Goal: Task Accomplishment & Management: Manage account settings

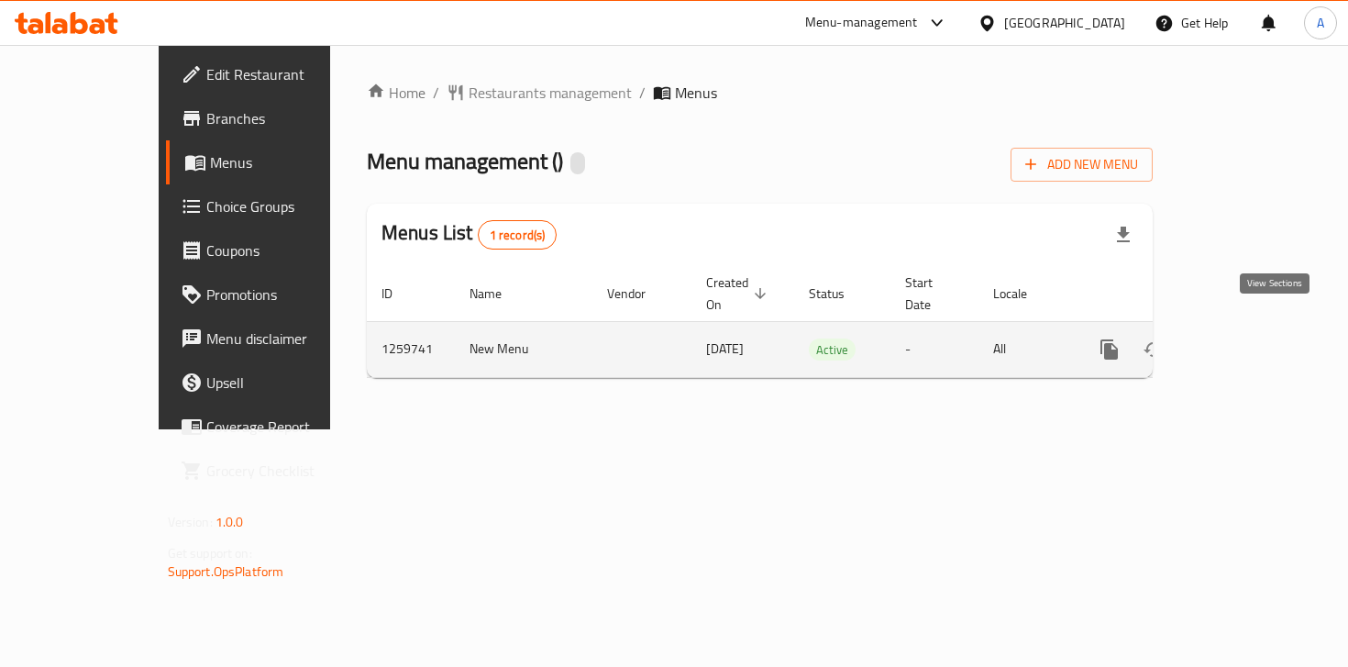
click at [1263, 336] on link "enhanced table" at bounding box center [1242, 349] width 44 height 44
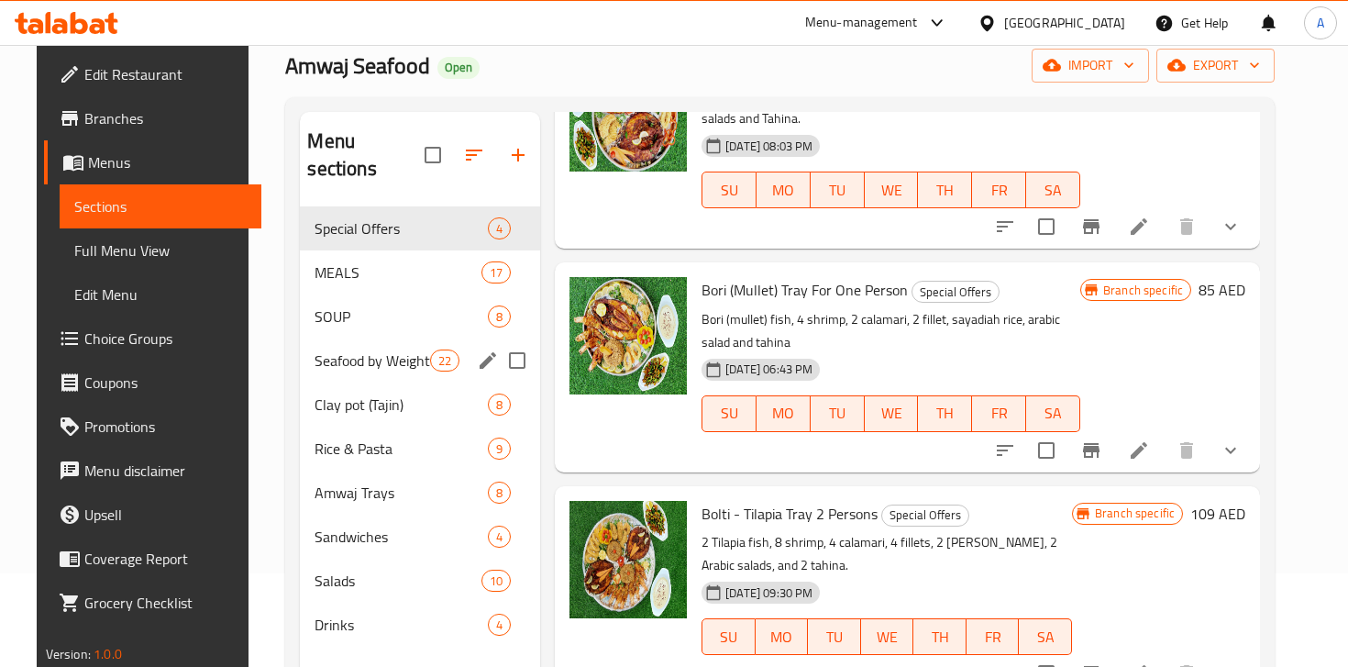
scroll to position [99, 0]
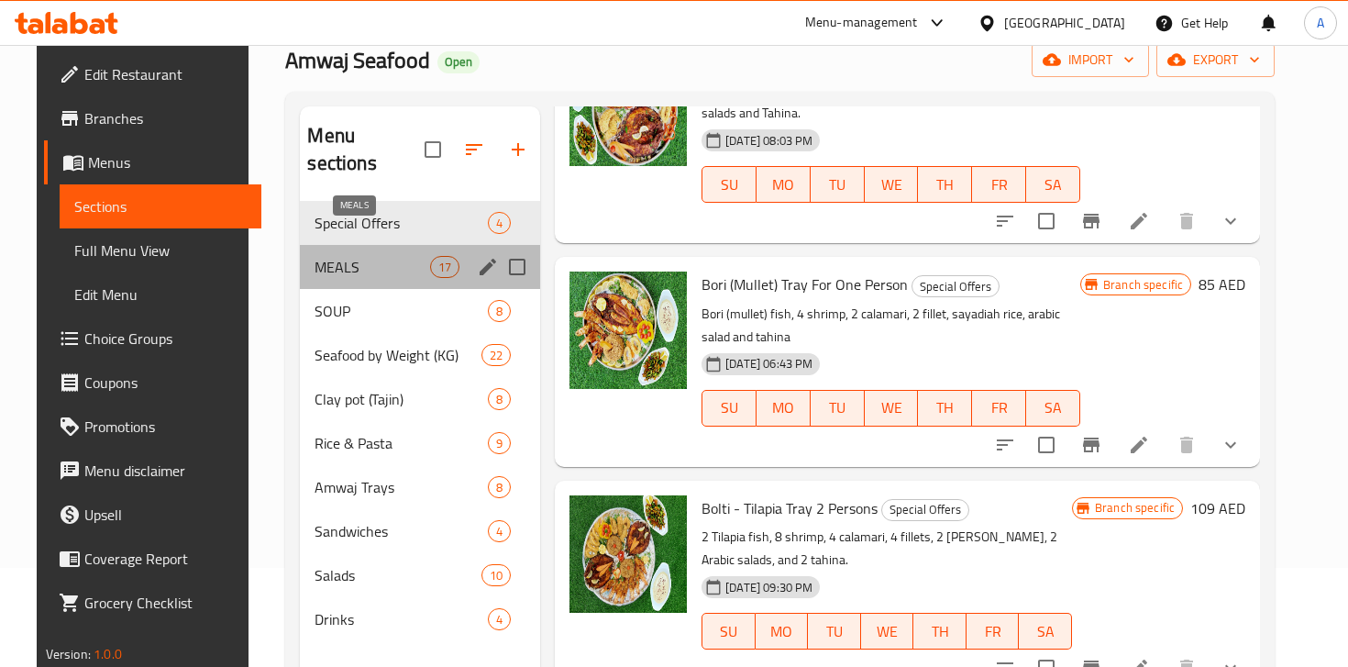
click at [378, 256] on span "MEALS" at bounding box center [372, 267] width 115 height 22
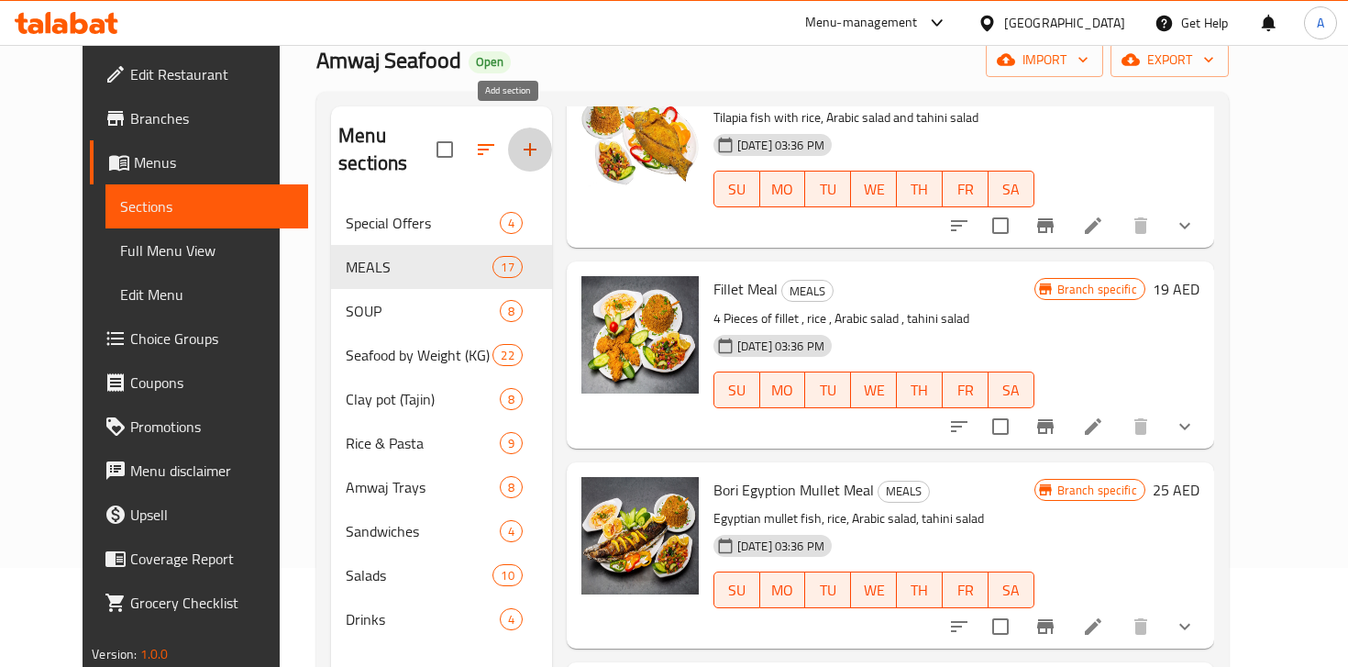
click at [519, 138] on icon "button" at bounding box center [530, 149] width 22 height 22
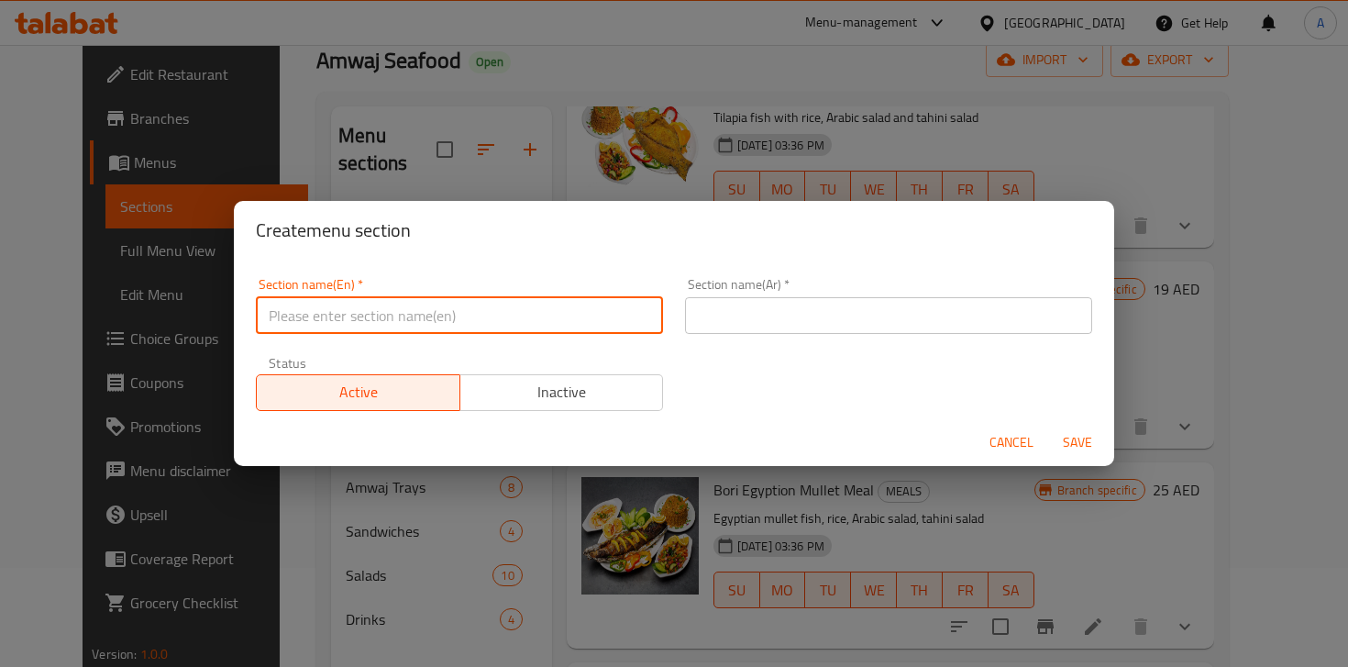
click at [367, 310] on input "text" at bounding box center [459, 315] width 407 height 37
type input "M41"
click at [886, 318] on input "text" at bounding box center [888, 315] width 407 height 37
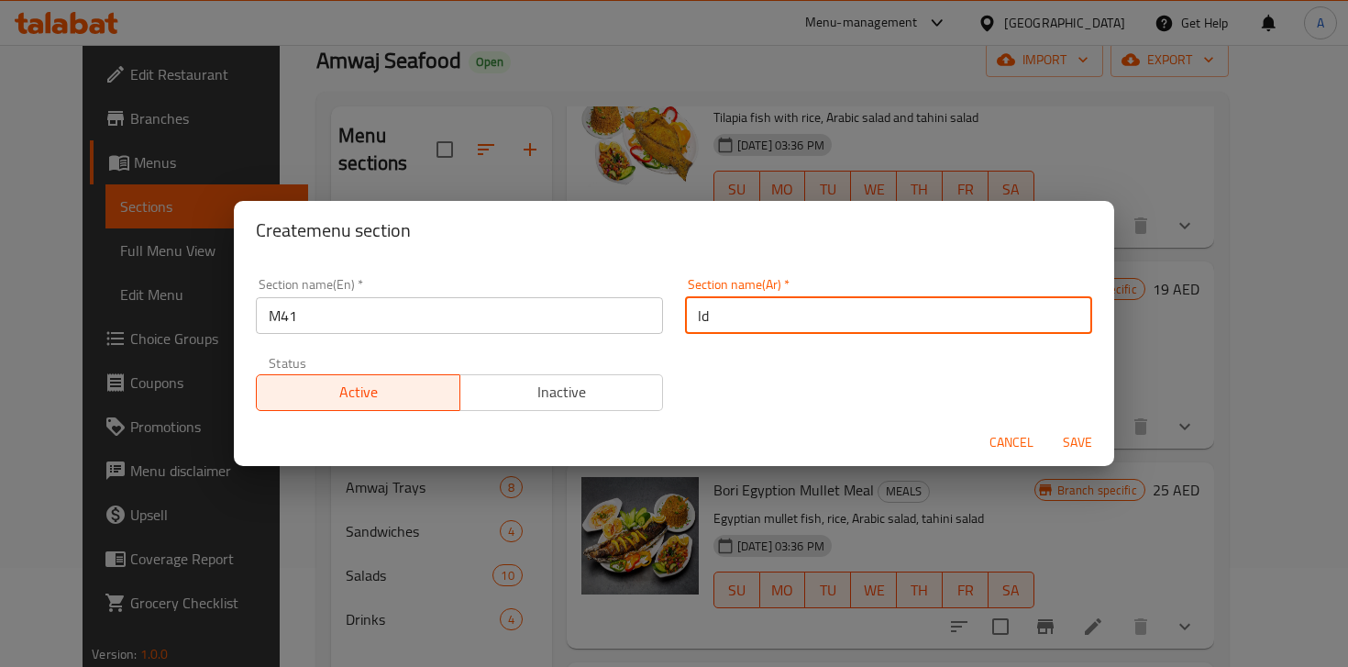
type input "l"
type input "ميل فور ون"
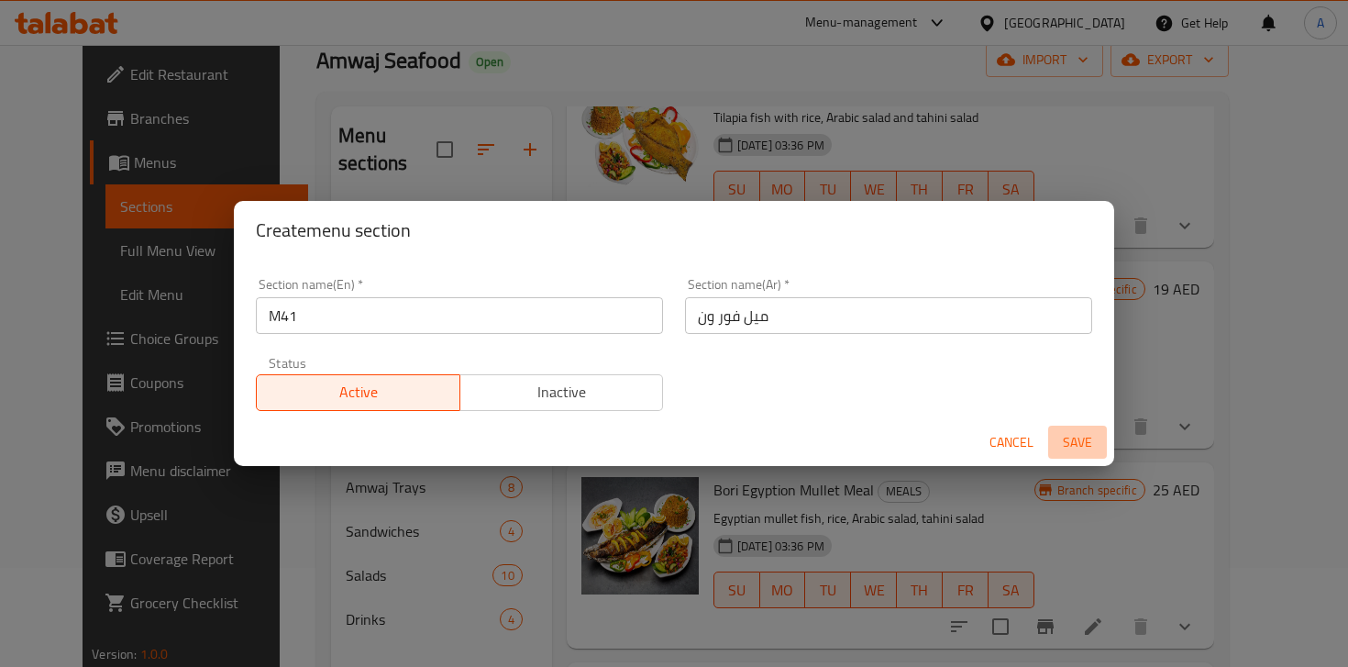
click at [1074, 441] on span "Save" at bounding box center [1078, 442] width 44 height 23
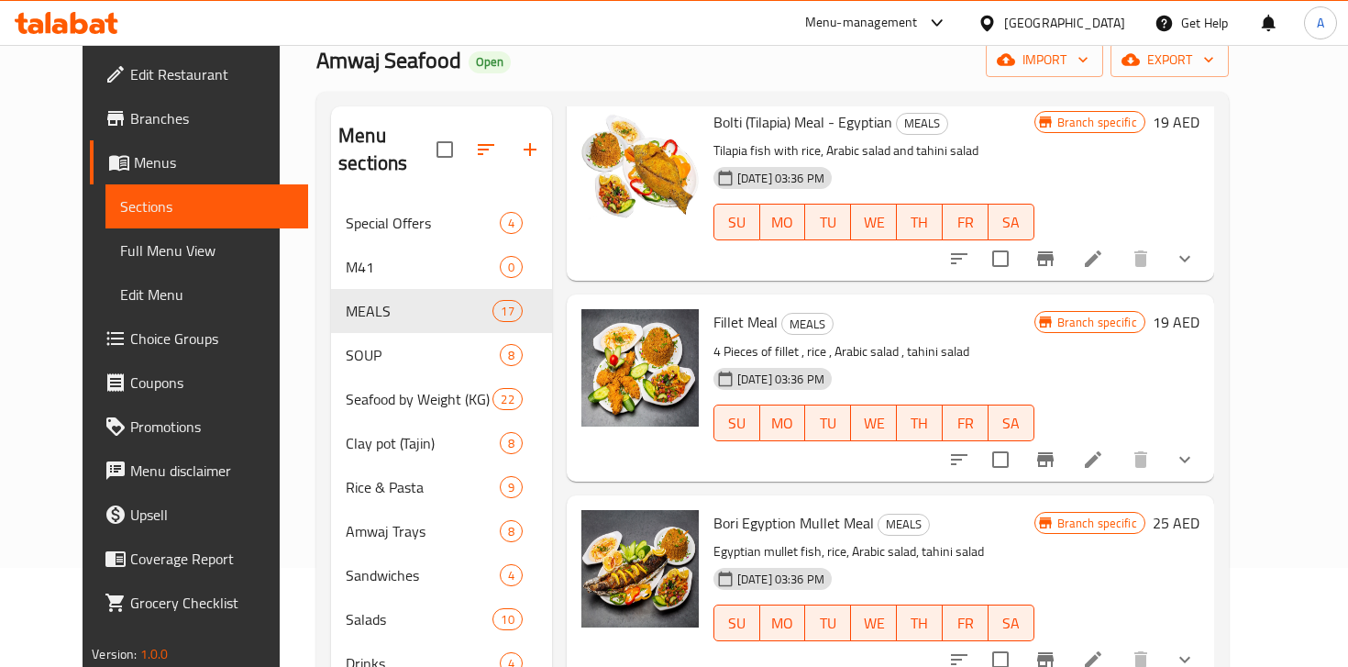
scroll to position [81, 0]
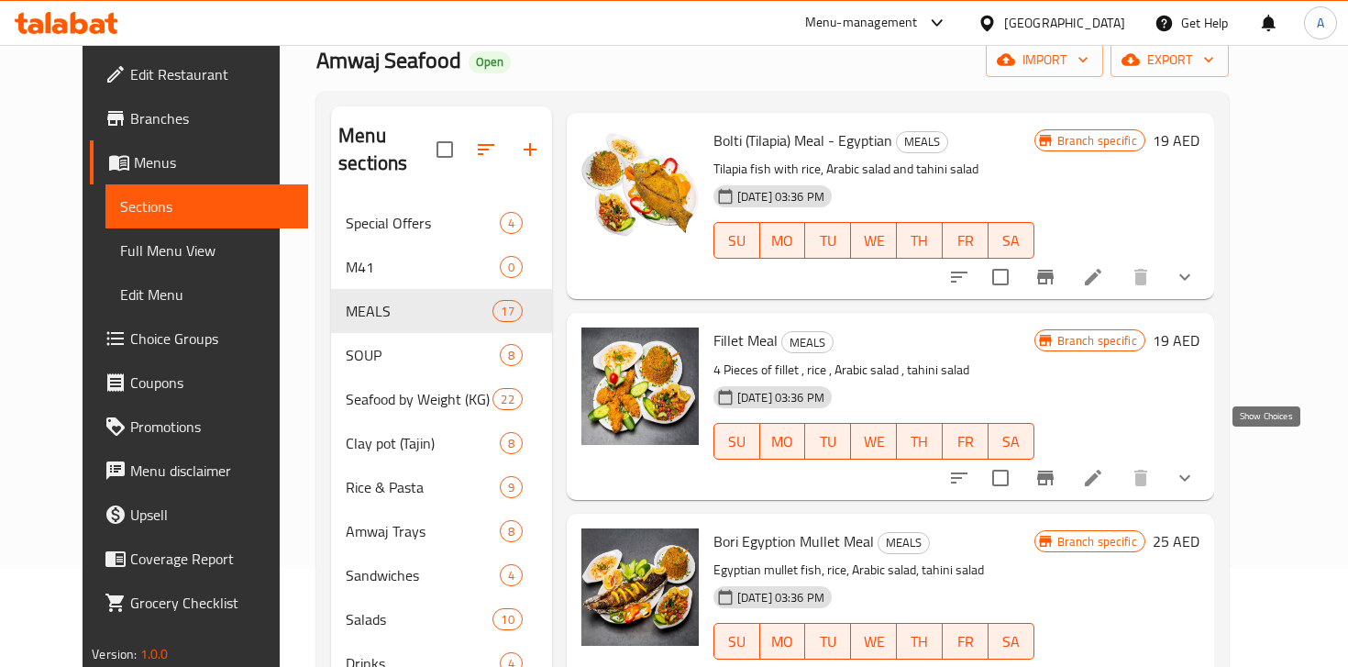
click at [1196, 467] on icon "show more" at bounding box center [1185, 478] width 22 height 22
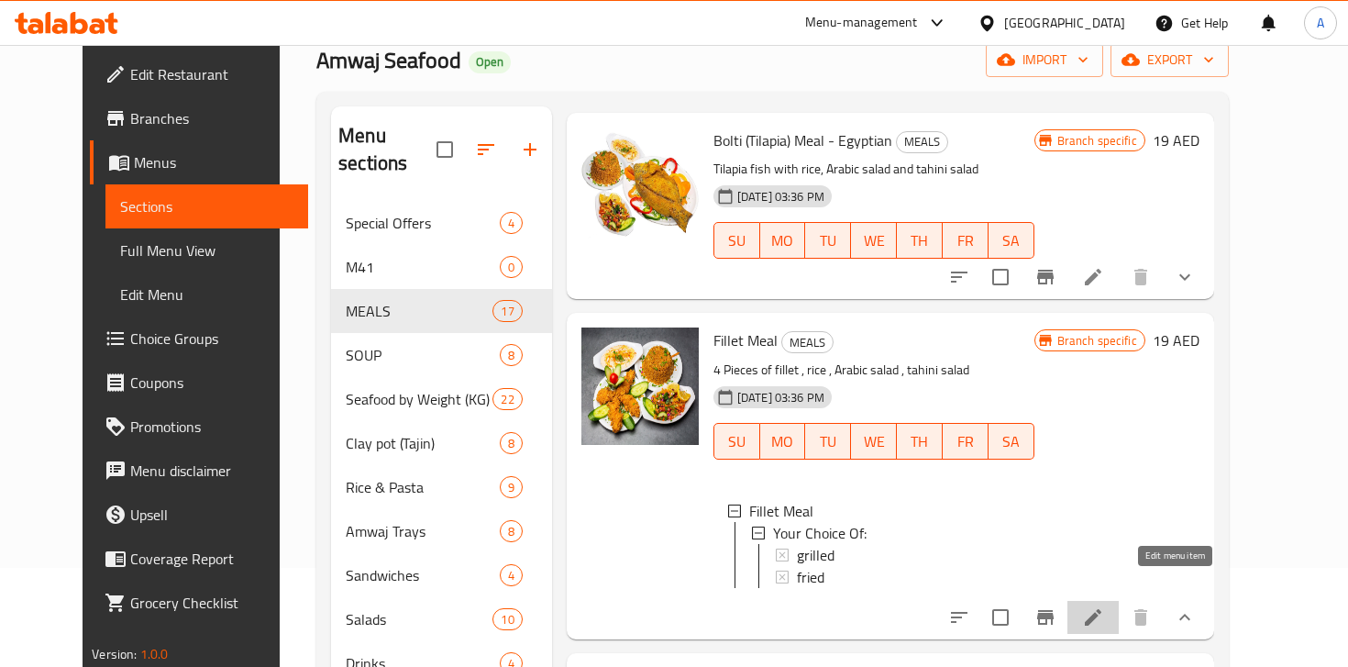
click at [1104, 606] on icon at bounding box center [1093, 617] width 22 height 22
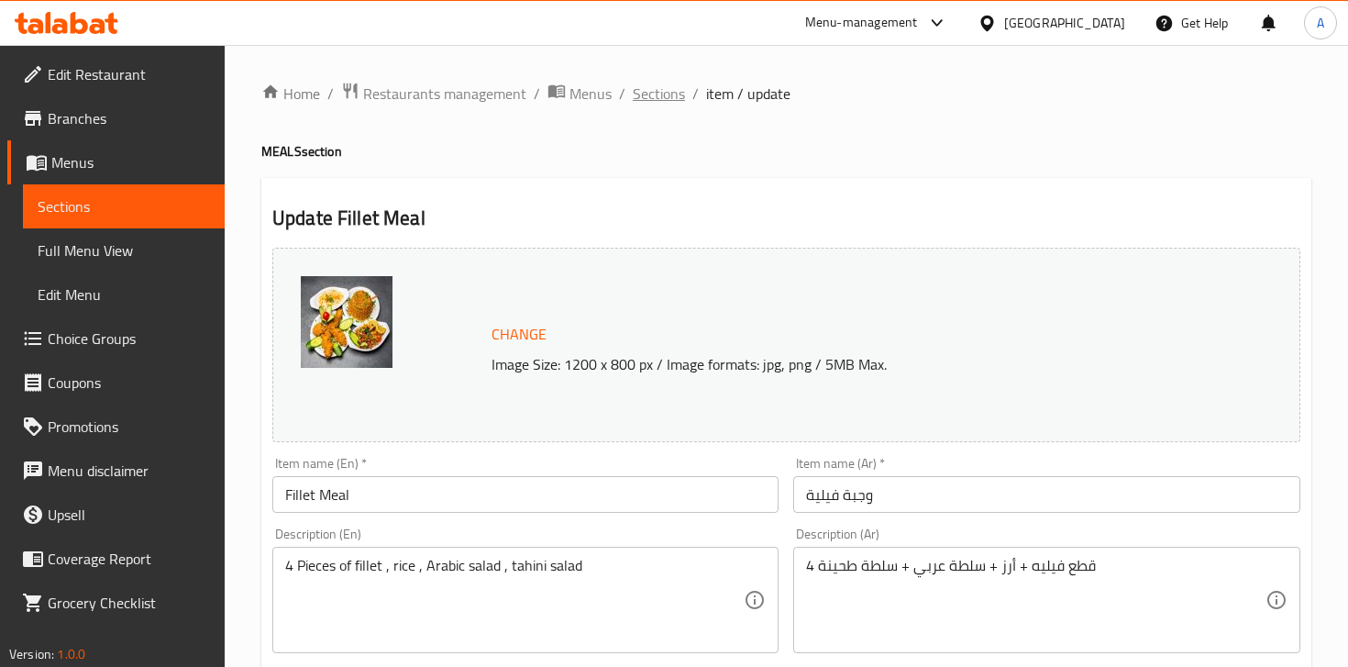
click at [671, 93] on span "Sections" at bounding box center [659, 94] width 52 height 22
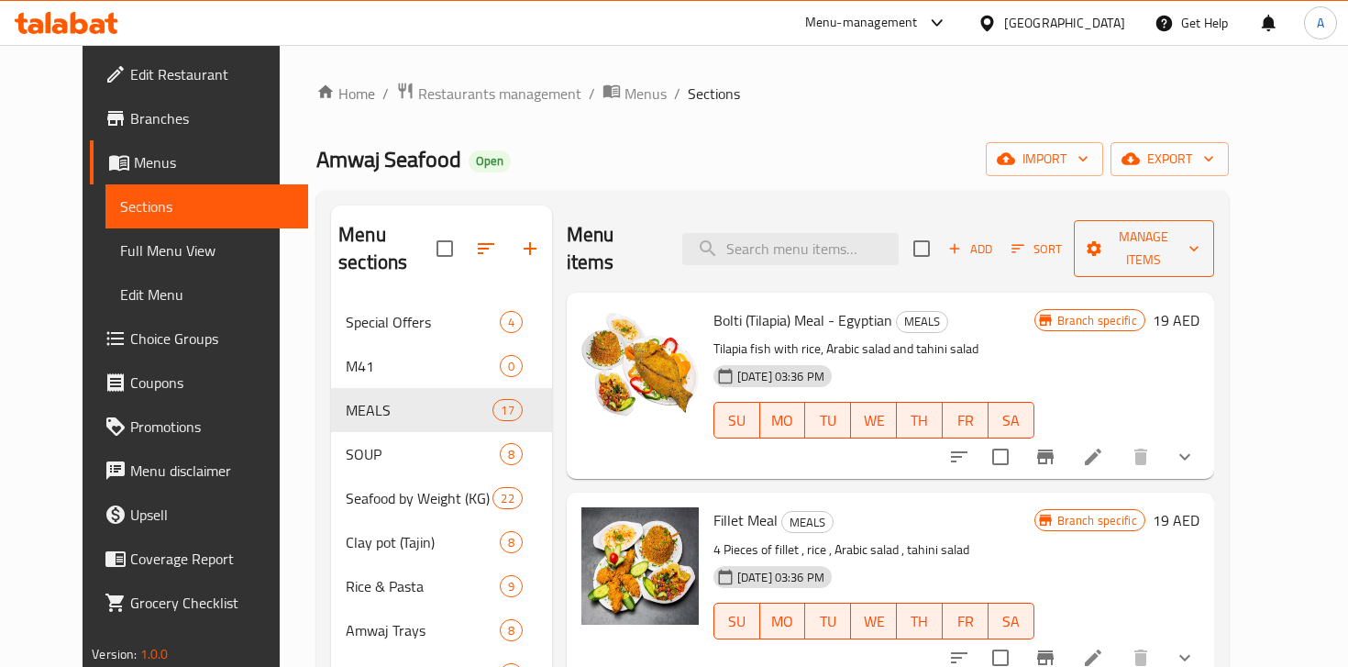
click at [1200, 243] on span "Manage items" at bounding box center [1144, 249] width 111 height 46
click at [1327, 317] on div at bounding box center [674, 333] width 1348 height 667
click at [1020, 437] on input "checkbox" at bounding box center [1000, 456] width 39 height 39
checkbox input "true"
click at [1190, 454] on icon "show more" at bounding box center [1184, 457] width 11 height 6
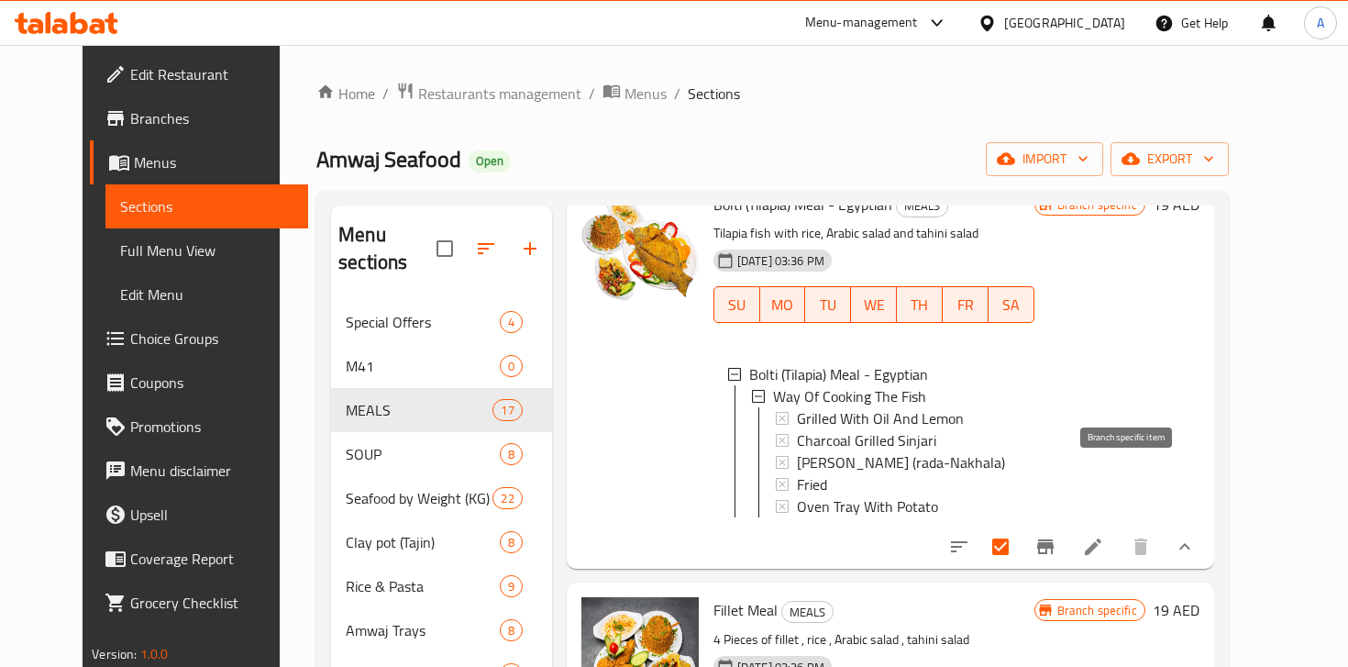
scroll to position [152, 0]
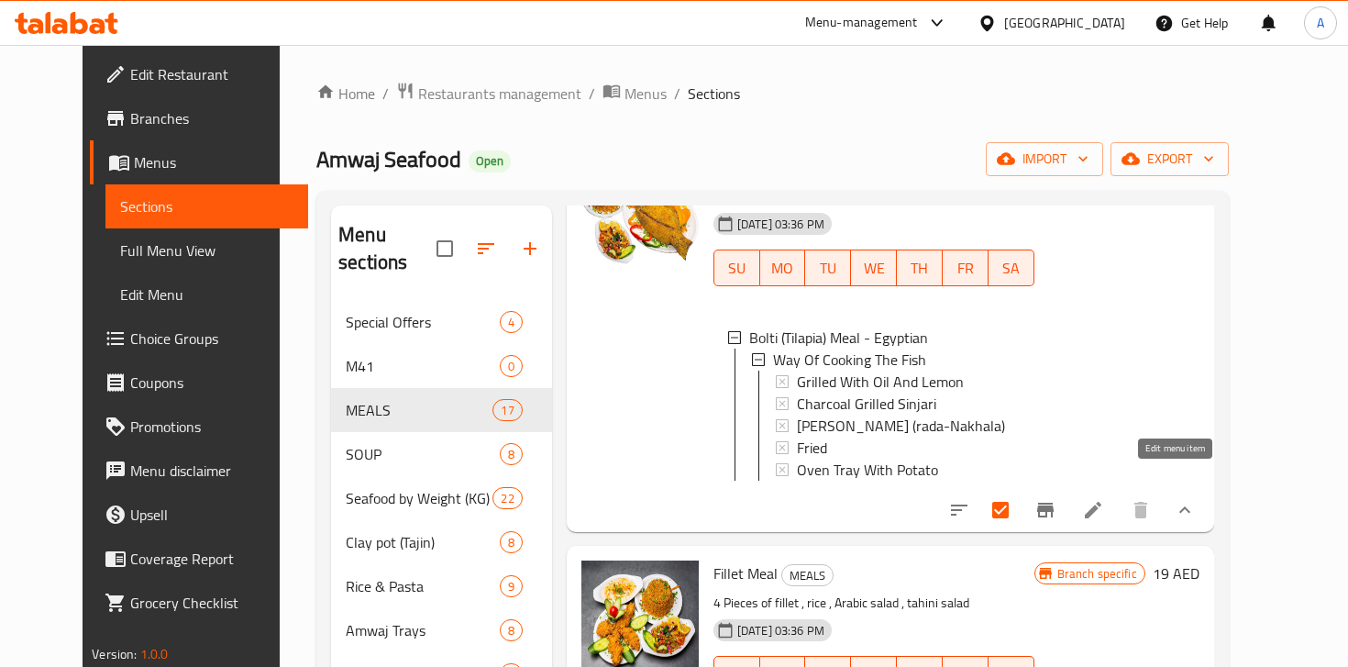
click at [1104, 499] on icon at bounding box center [1093, 510] width 22 height 22
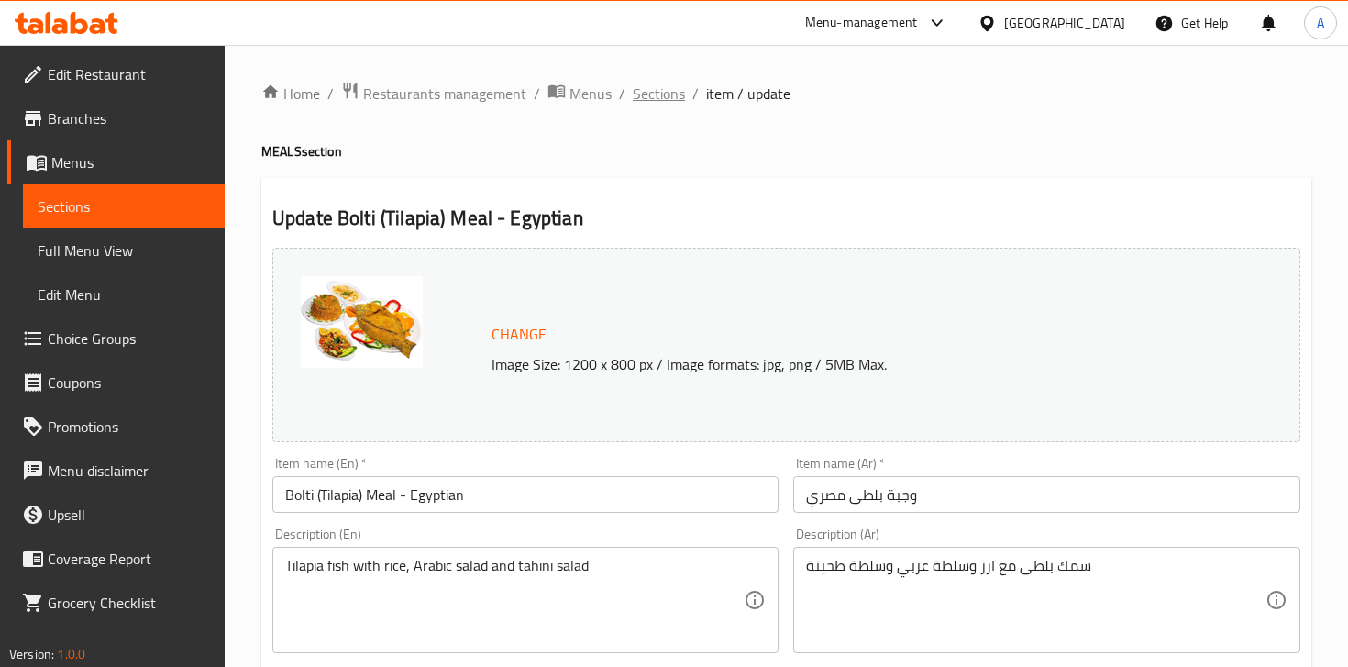
click at [653, 94] on span "Sections" at bounding box center [659, 94] width 52 height 22
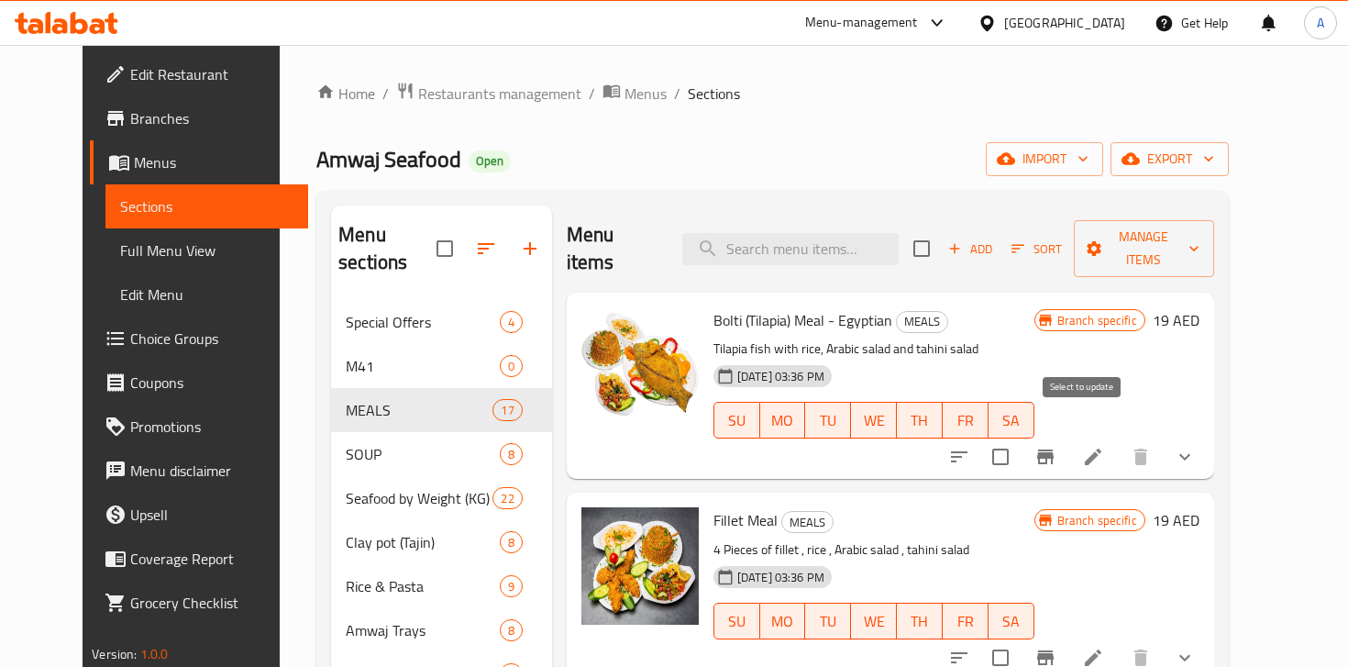
click at [1020, 437] on input "checkbox" at bounding box center [1000, 456] width 39 height 39
checkbox input "true"
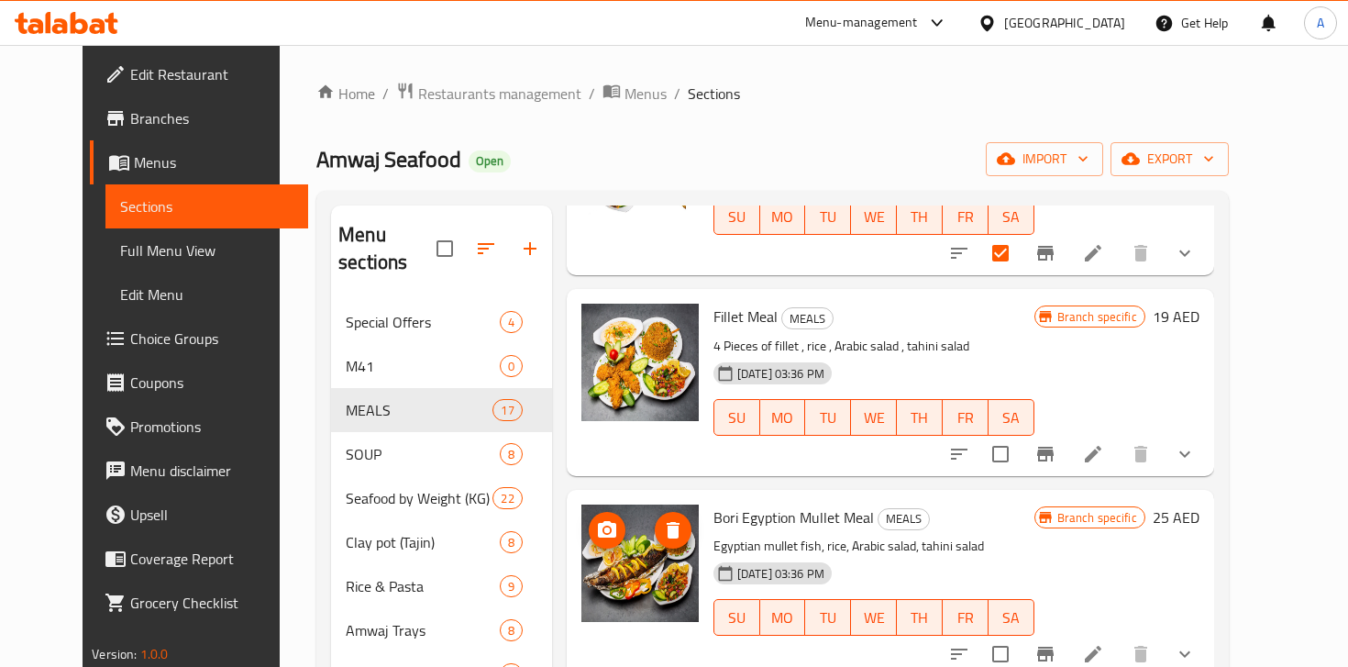
scroll to position [339, 0]
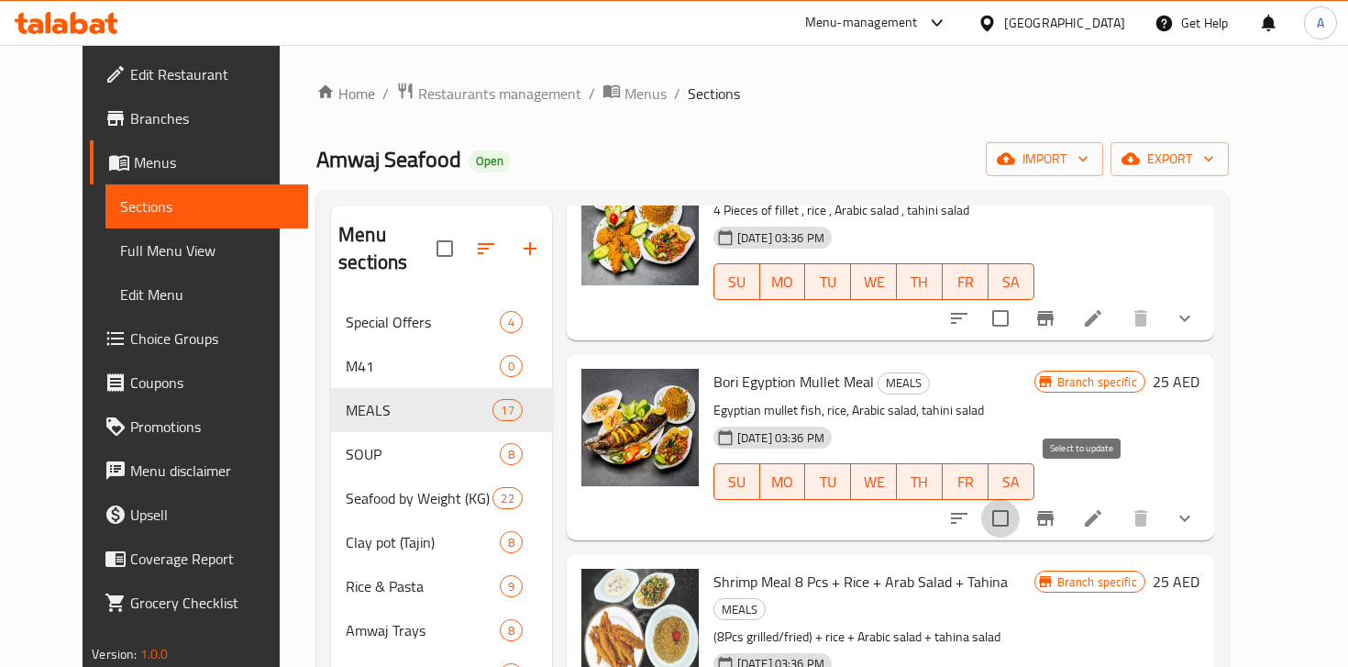
click at [1020, 499] on input "checkbox" at bounding box center [1000, 518] width 39 height 39
checkbox input "true"
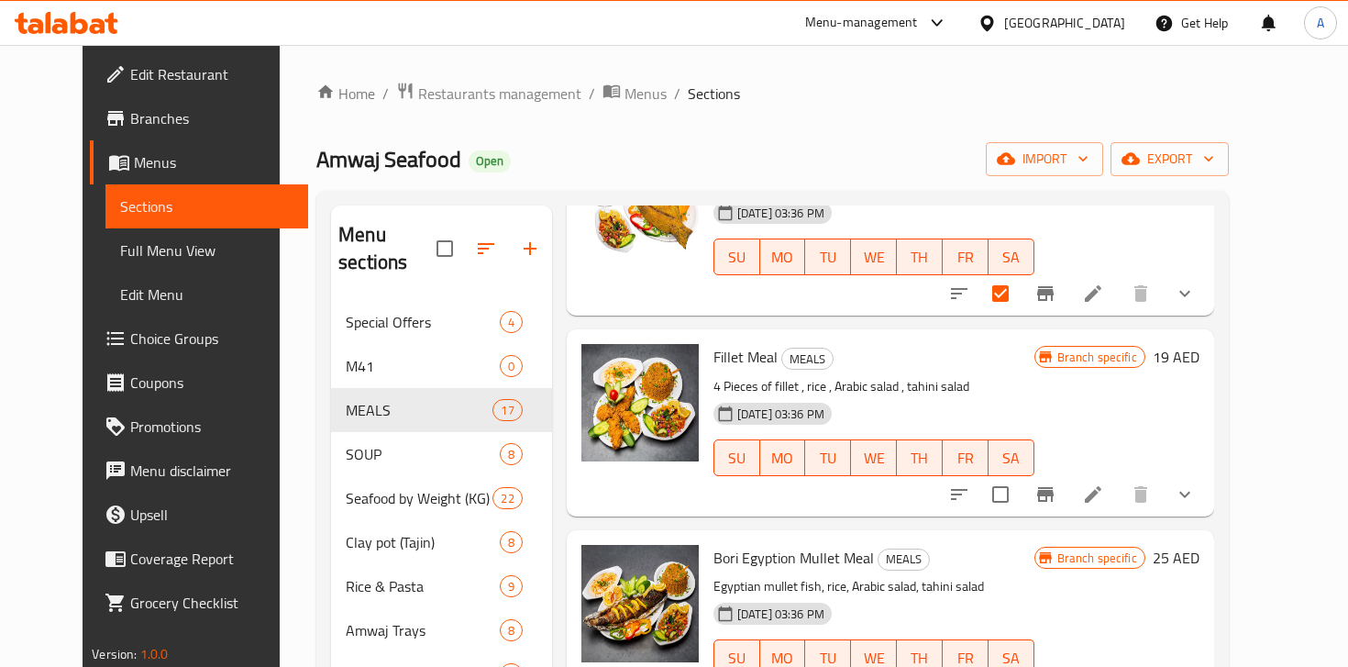
scroll to position [0, 0]
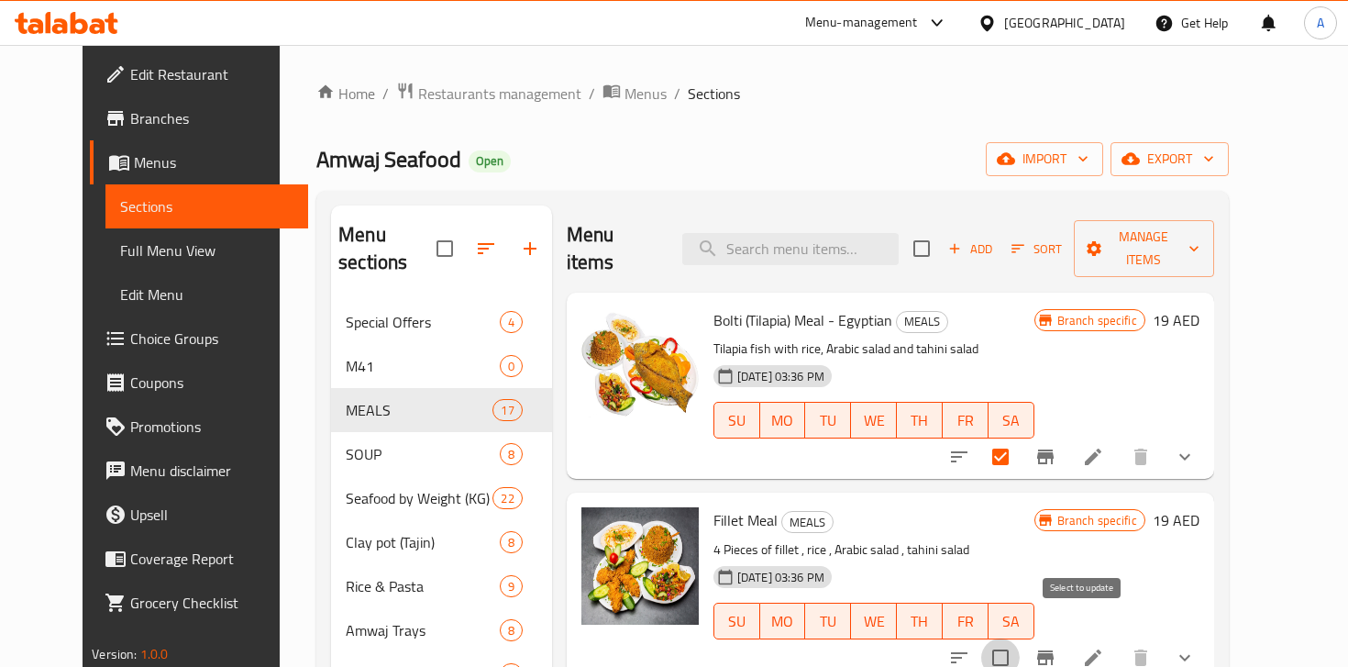
click at [1020, 638] on input "checkbox" at bounding box center [1000, 657] width 39 height 39
checkbox input "true"
click at [1200, 246] on span "Manage items" at bounding box center [1144, 249] width 111 height 46
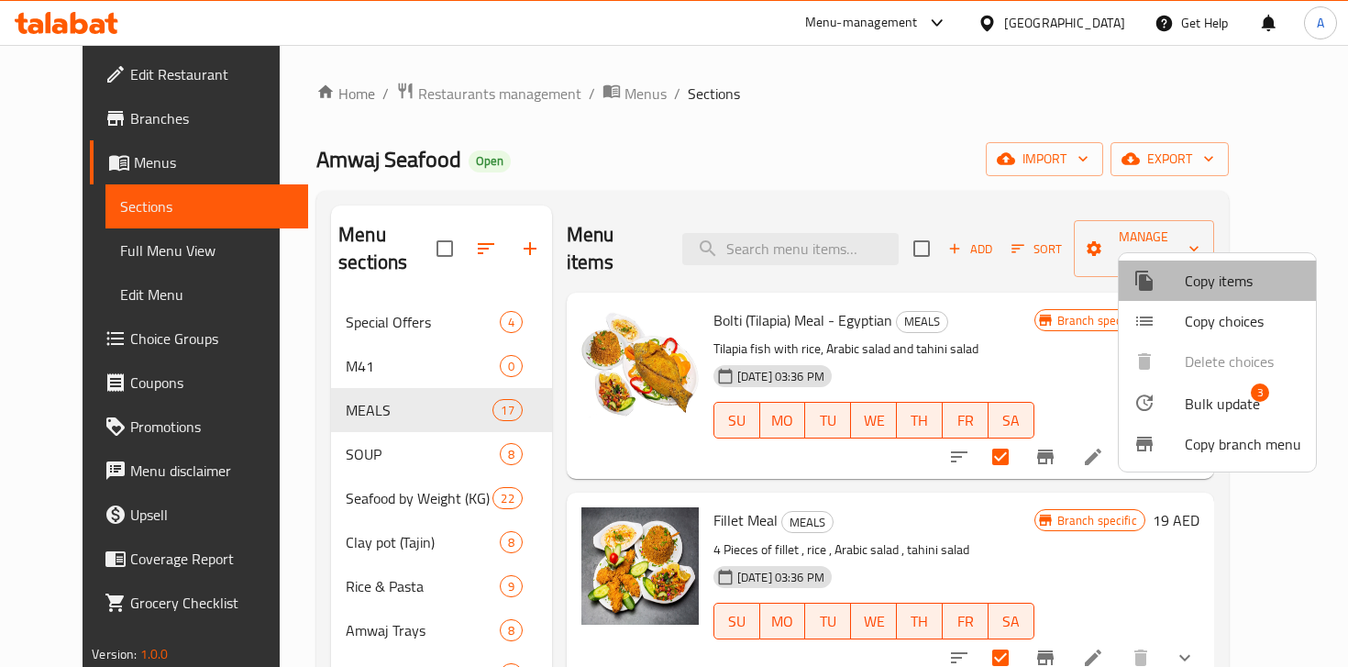
click at [1240, 280] on span "Copy items" at bounding box center [1243, 281] width 116 height 22
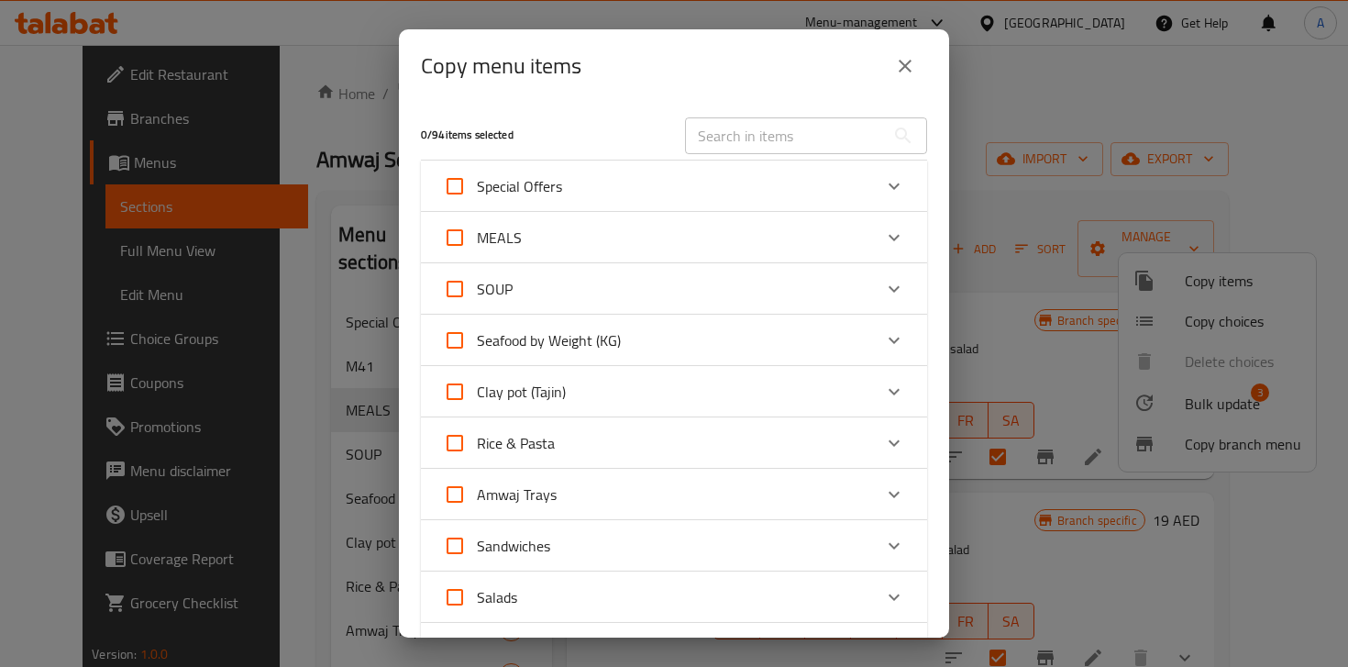
click at [768, 146] on input "text" at bounding box center [785, 135] width 200 height 37
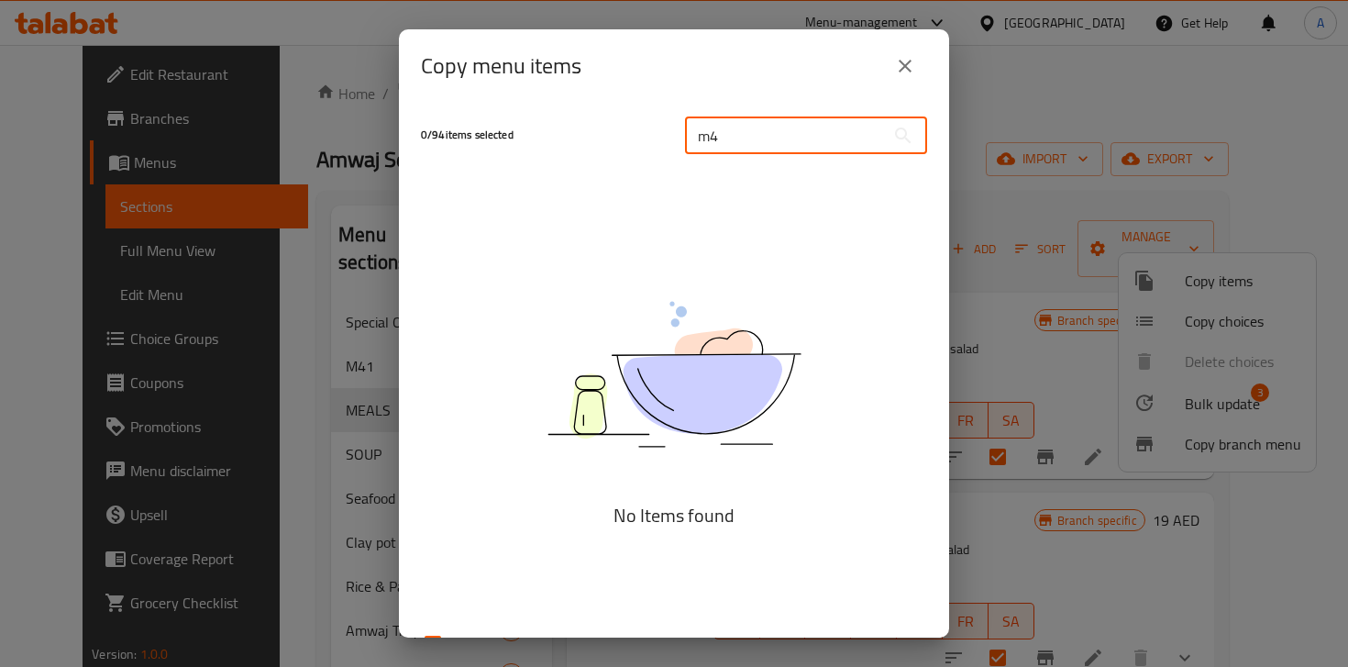
type input "m"
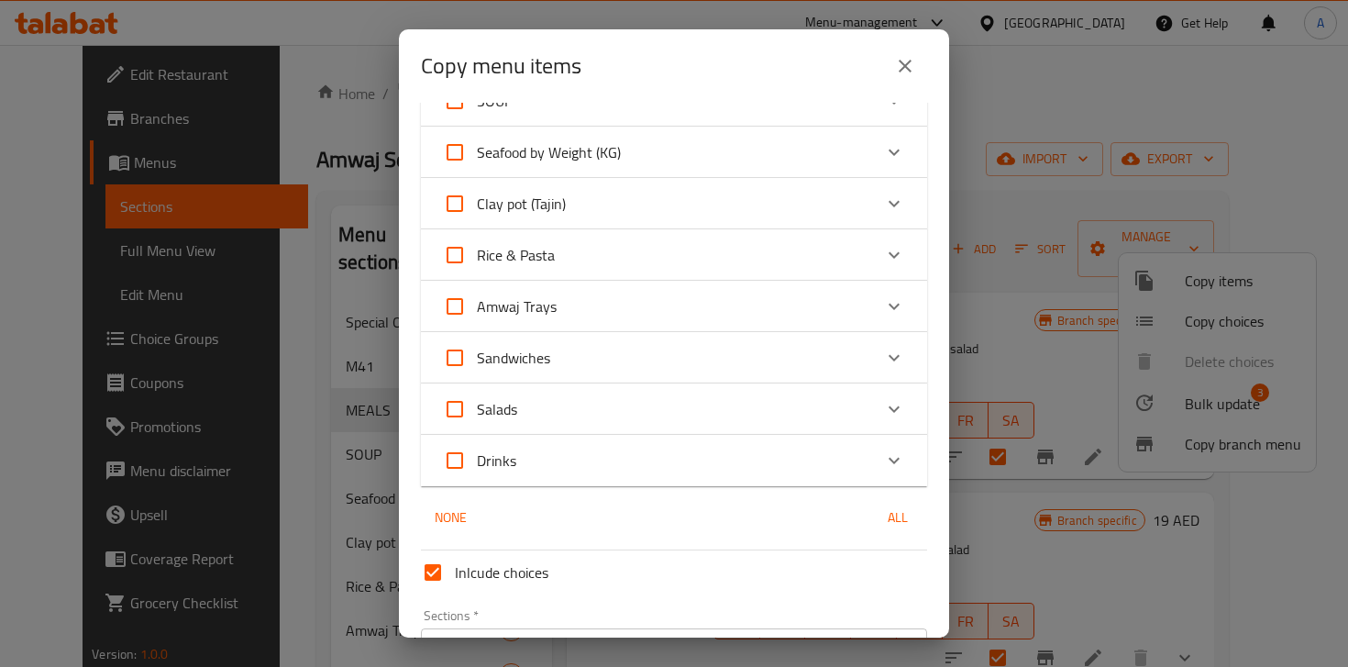
scroll to position [301, 0]
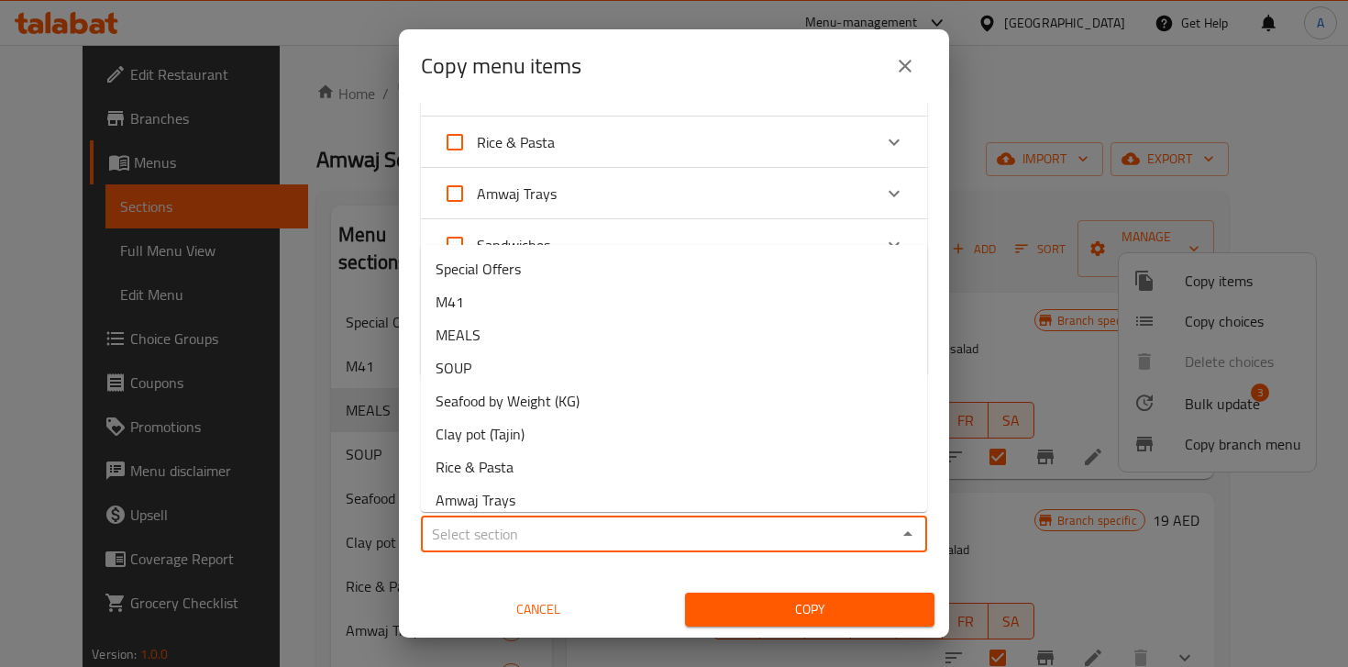
click at [589, 537] on input "Sections   *" at bounding box center [658, 534] width 465 height 26
click at [512, 308] on li "M41" at bounding box center [674, 301] width 506 height 33
type input "M41"
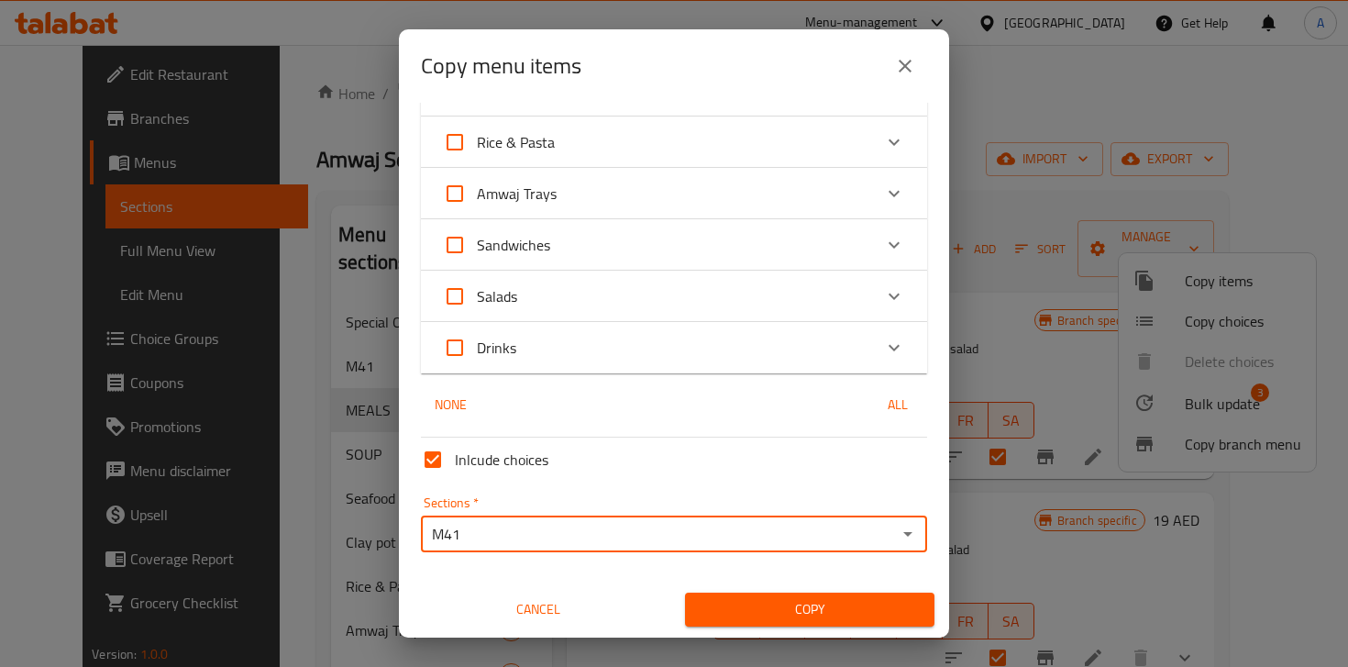
click at [795, 610] on span "Copy" at bounding box center [810, 609] width 220 height 23
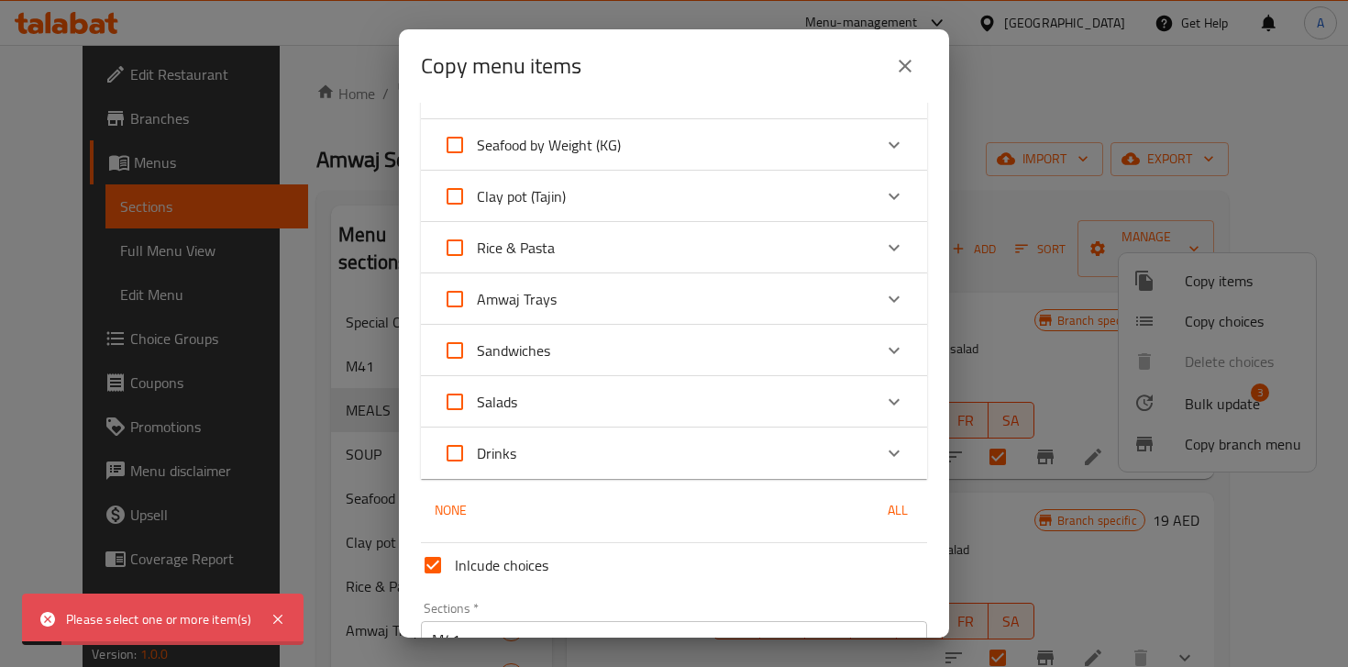
scroll to position [0, 0]
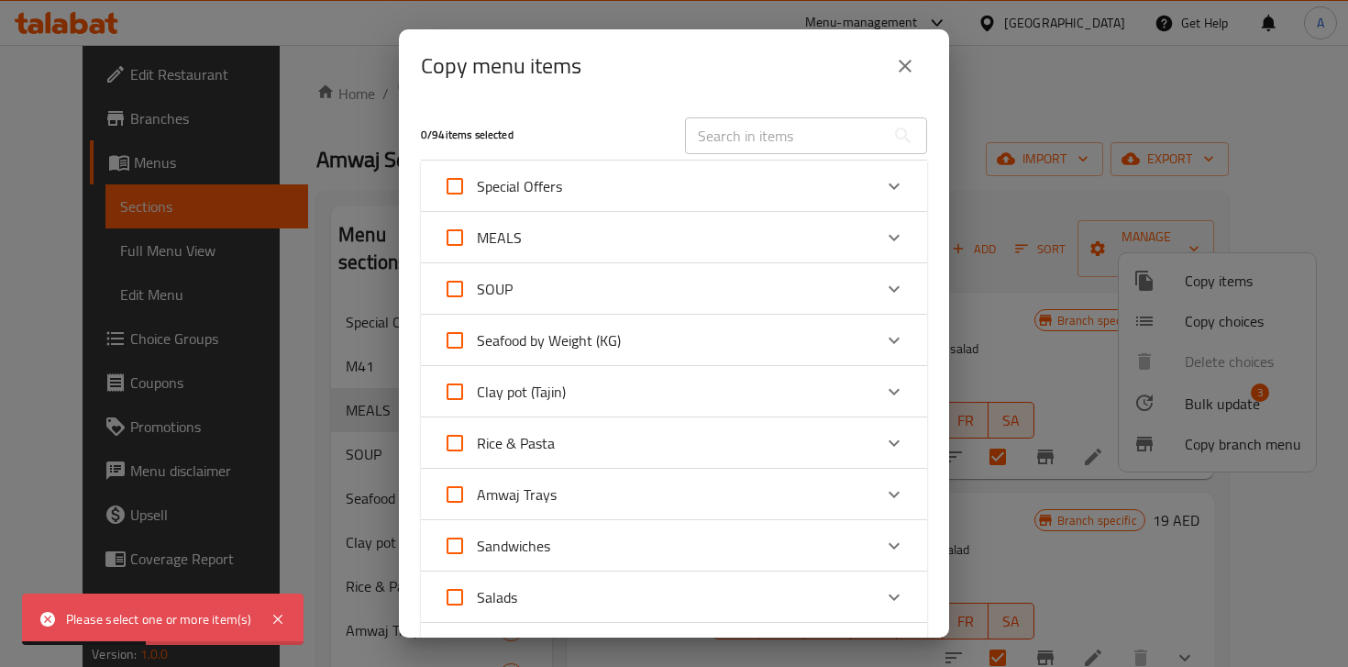
click at [891, 235] on icon "Expand" at bounding box center [894, 238] width 22 height 22
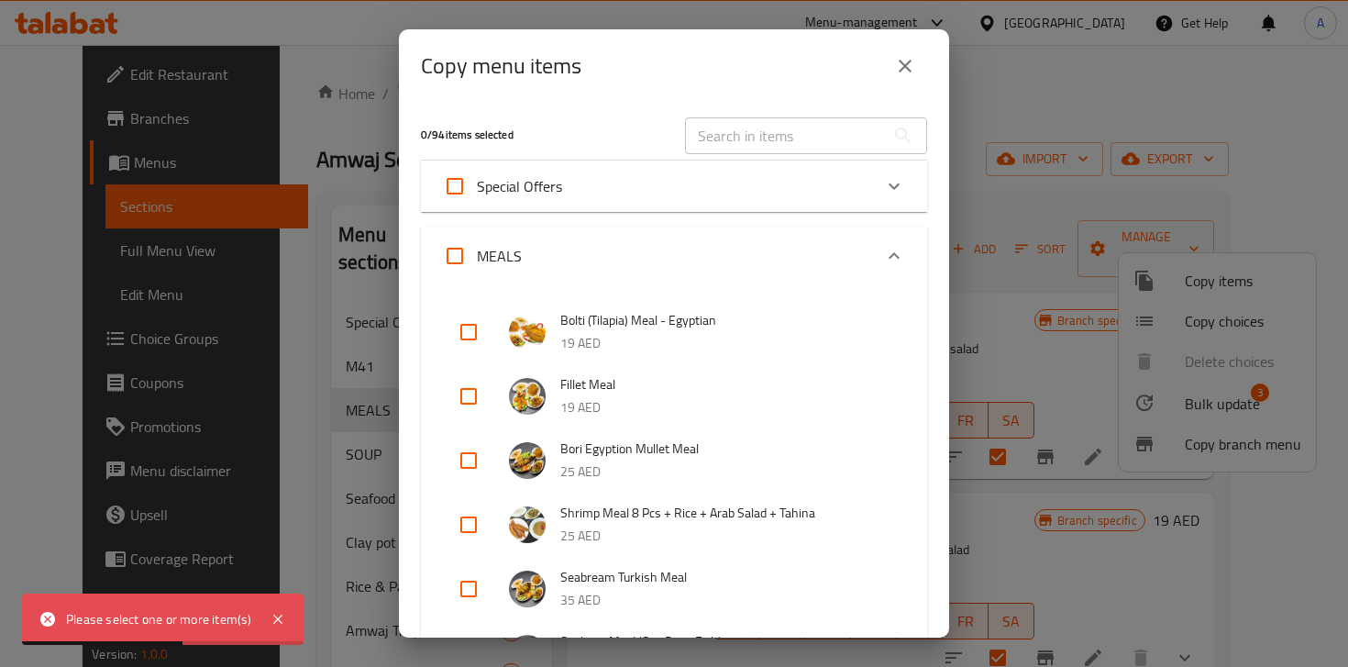
scroll to position [28, 0]
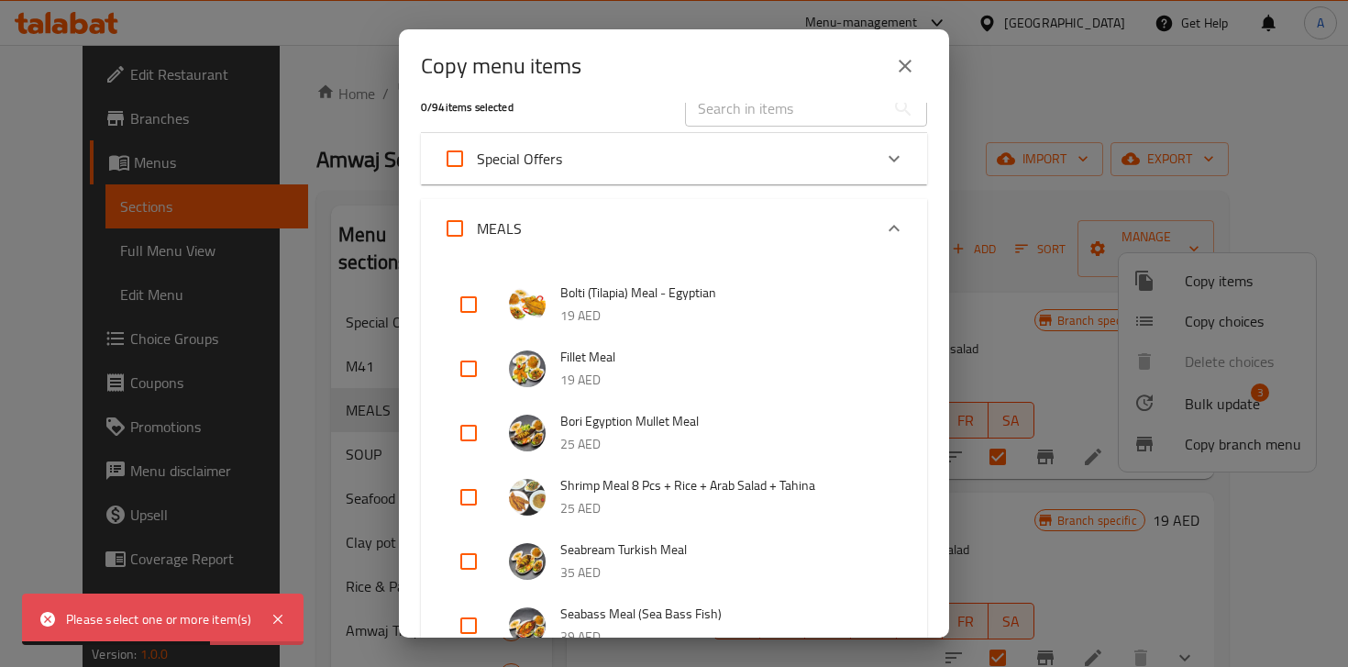
click at [466, 312] on input "checkbox" at bounding box center [469, 304] width 44 height 44
checkbox input "true"
click at [471, 365] on input "checkbox" at bounding box center [469, 369] width 44 height 44
checkbox input "true"
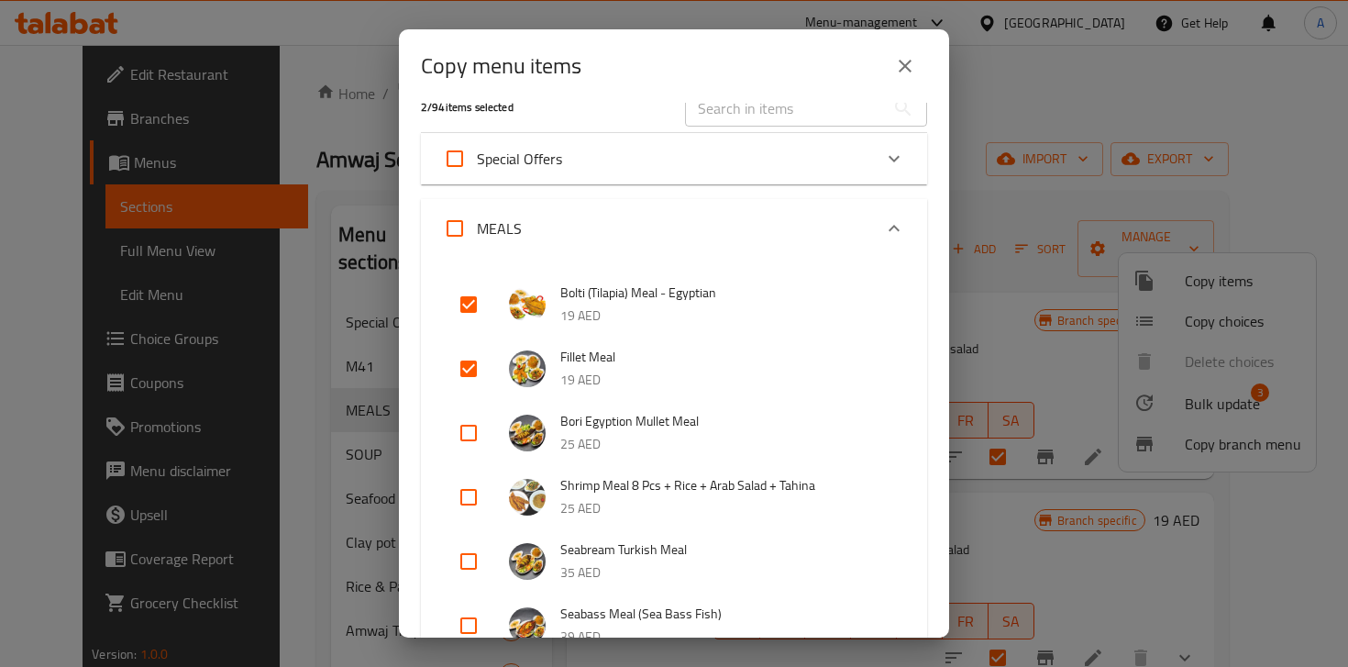
click at [471, 432] on input "checkbox" at bounding box center [469, 433] width 44 height 44
checkbox input "true"
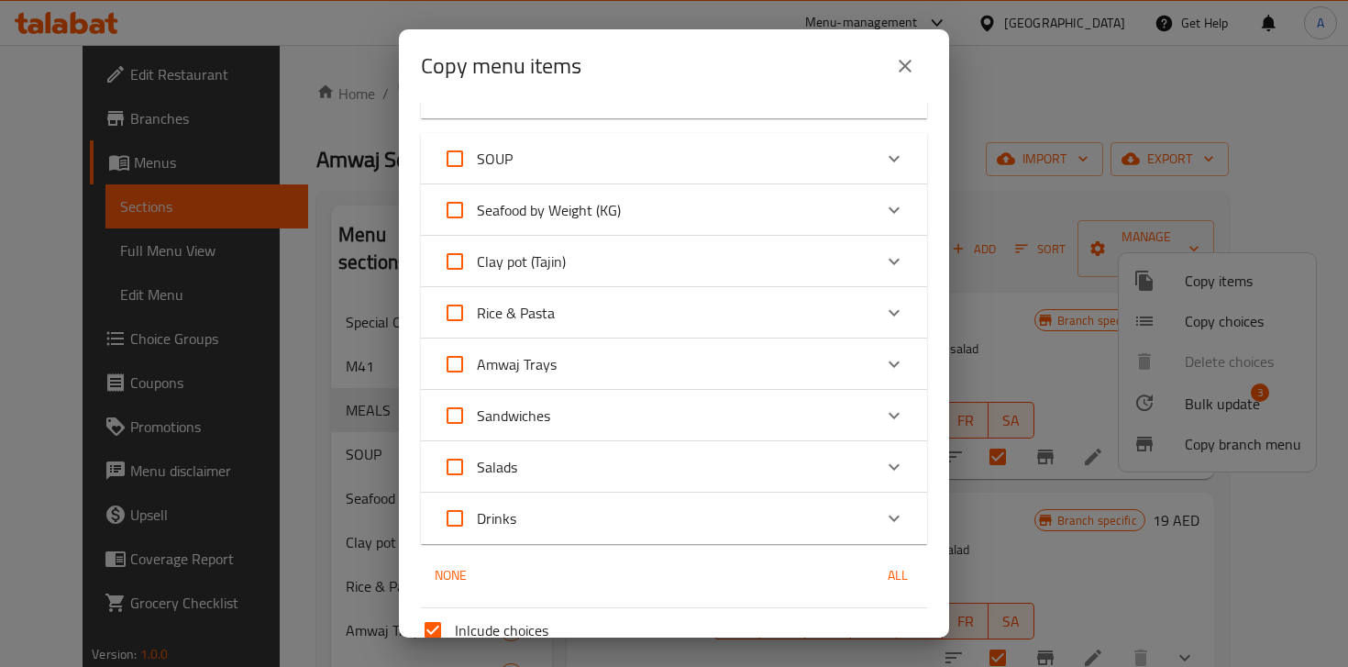
scroll to position [1473, 0]
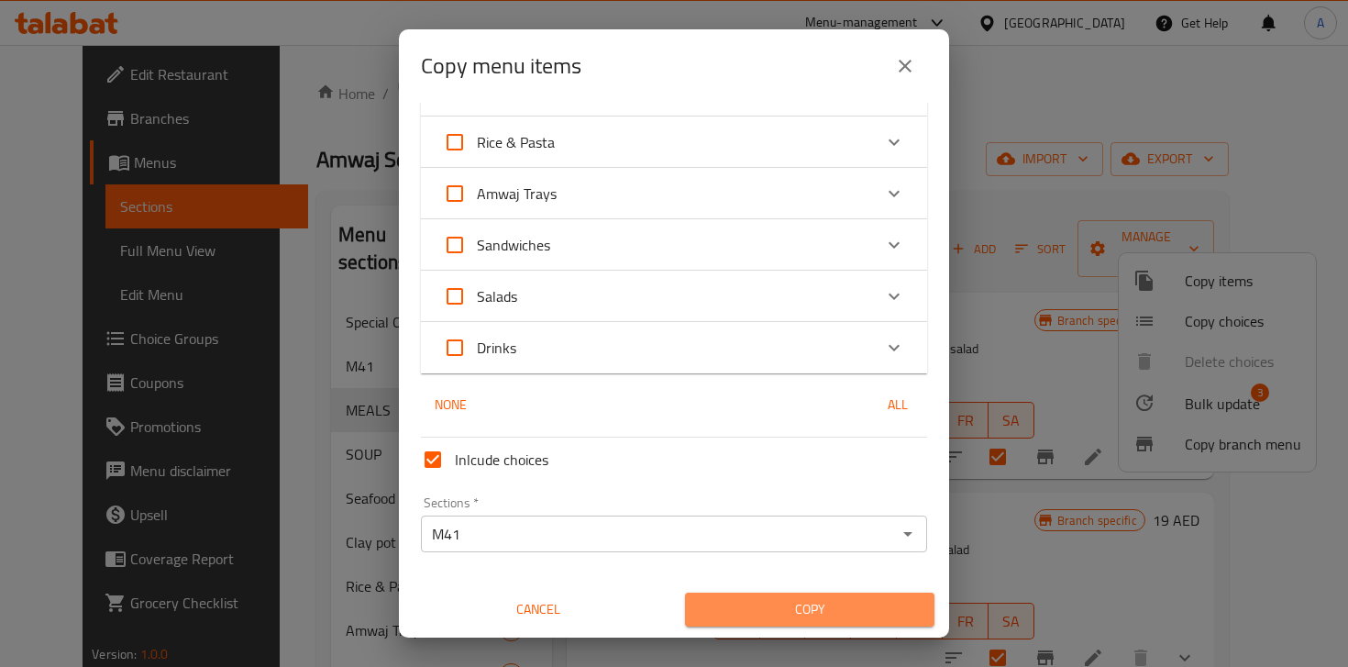
click at [806, 604] on span "Copy" at bounding box center [810, 609] width 220 height 23
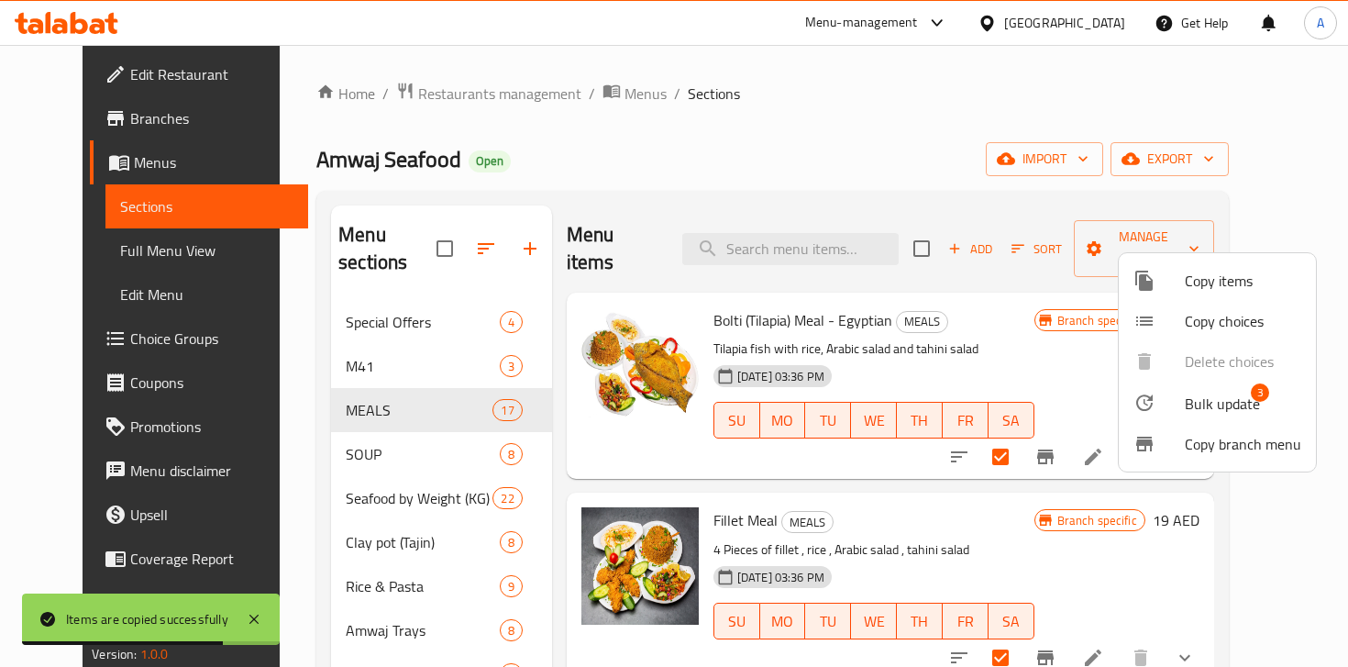
click at [382, 348] on div at bounding box center [674, 333] width 1348 height 667
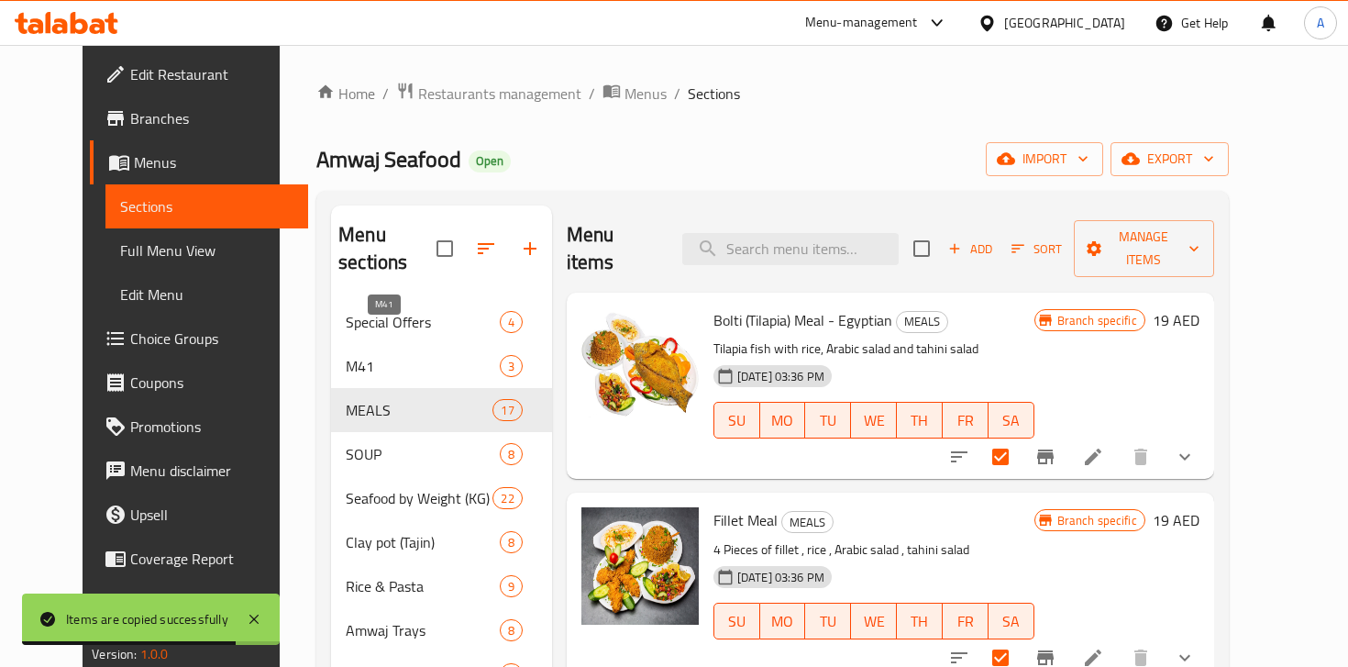
click at [371, 355] on span "M41" at bounding box center [423, 366] width 154 height 22
checkbox input "true"
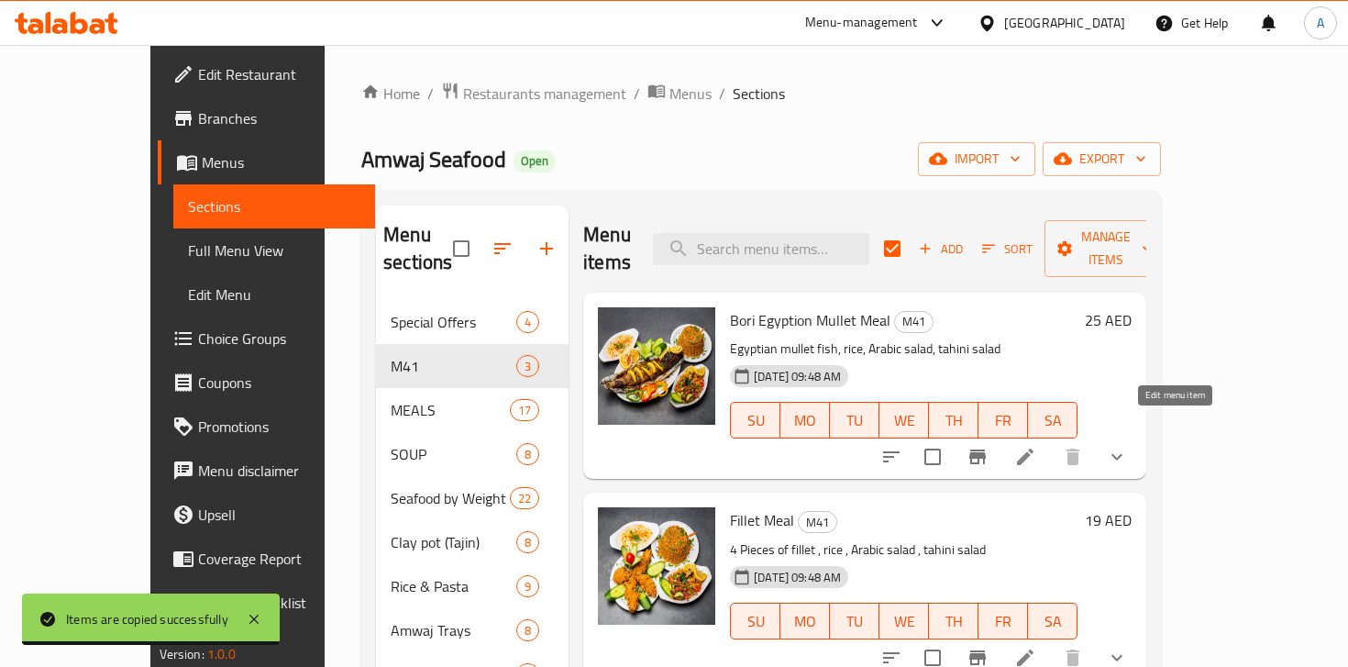
click at [1034, 448] on icon at bounding box center [1025, 456] width 17 height 17
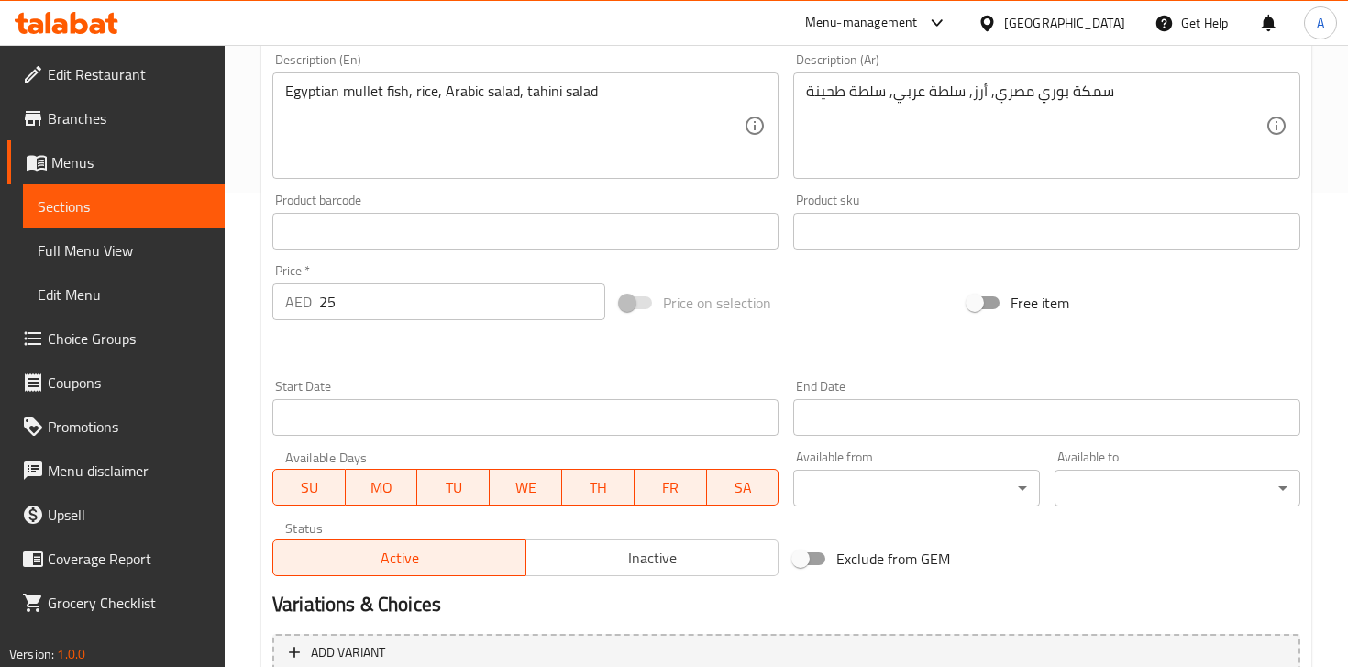
scroll to position [486, 0]
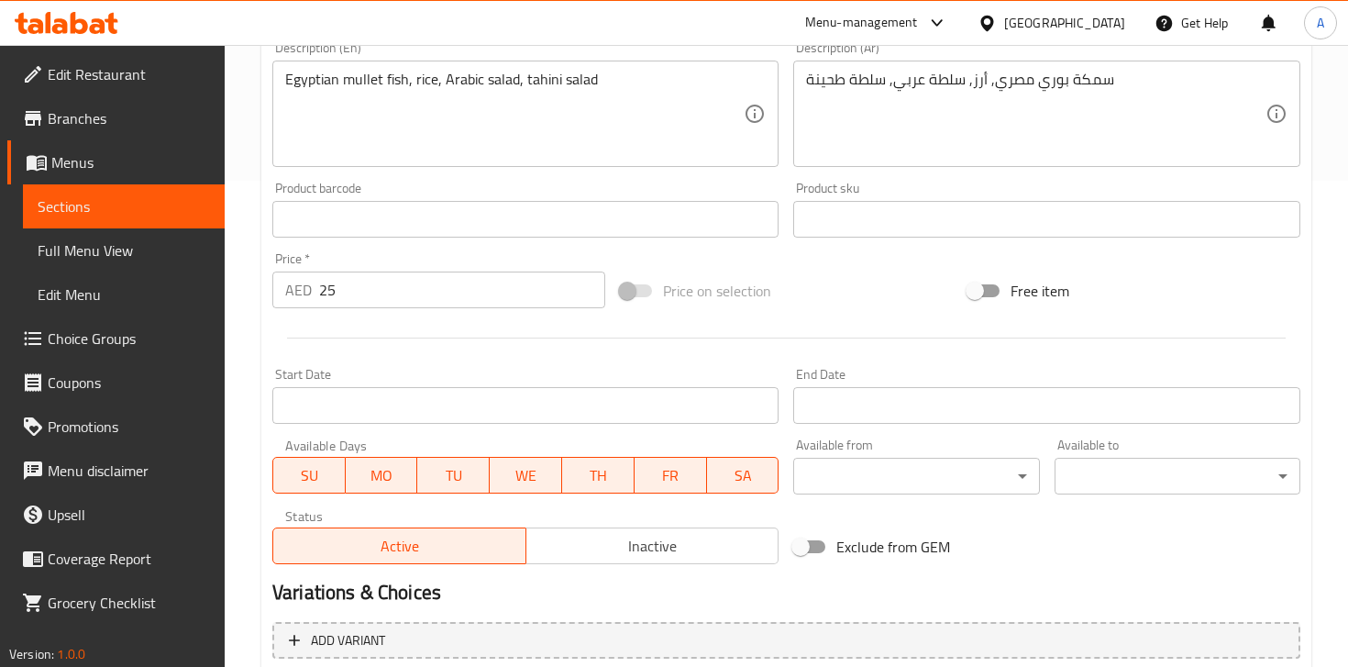
click at [430, 297] on input "25" at bounding box center [462, 289] width 286 height 37
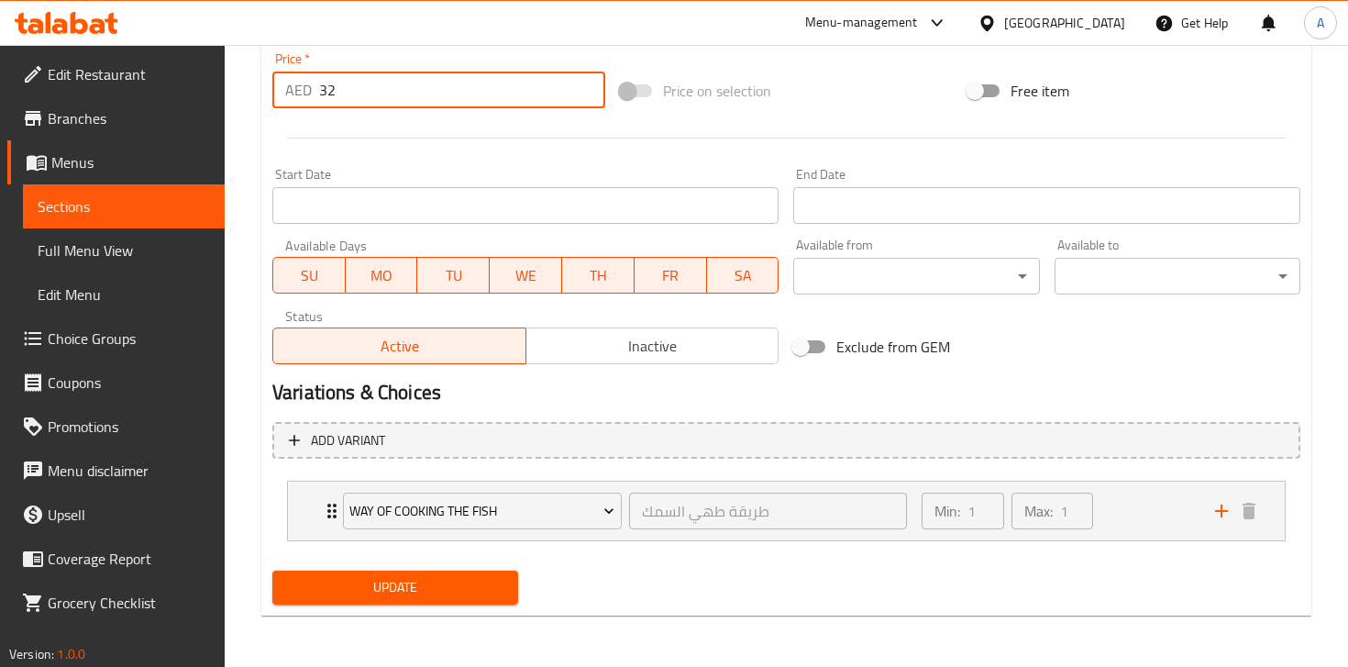
type input "32"
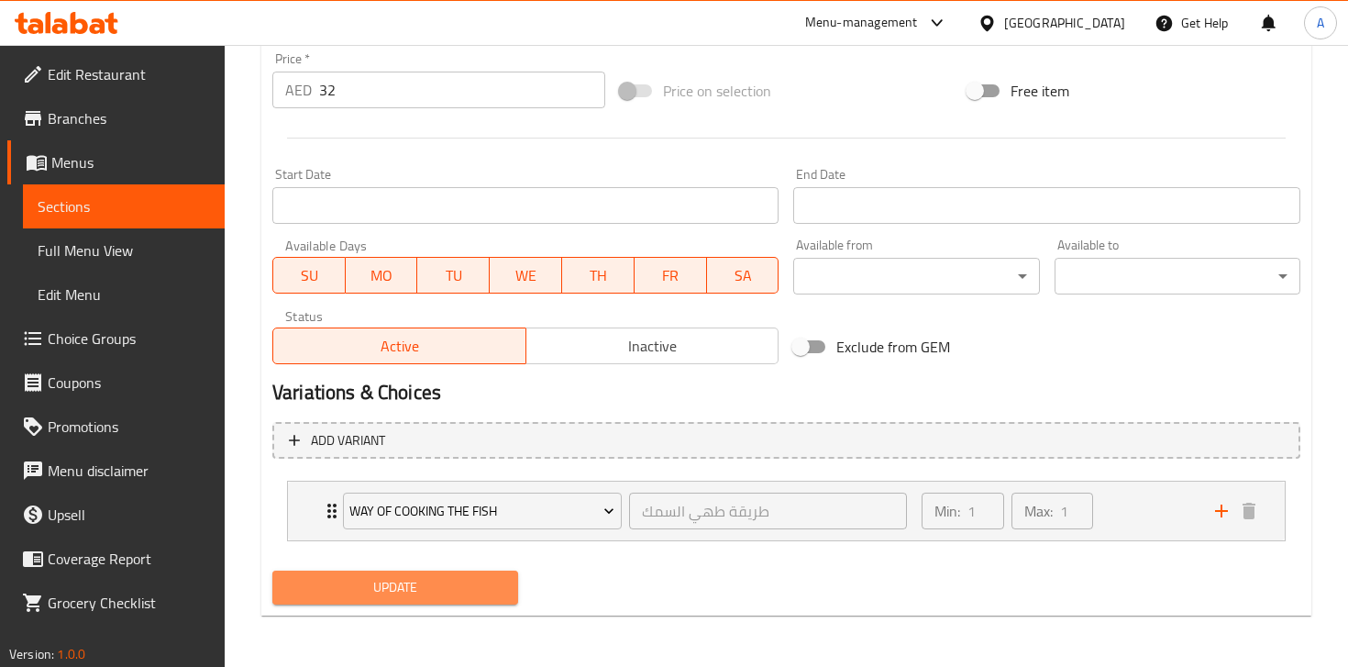
click at [415, 586] on span "Update" at bounding box center [395, 587] width 216 height 23
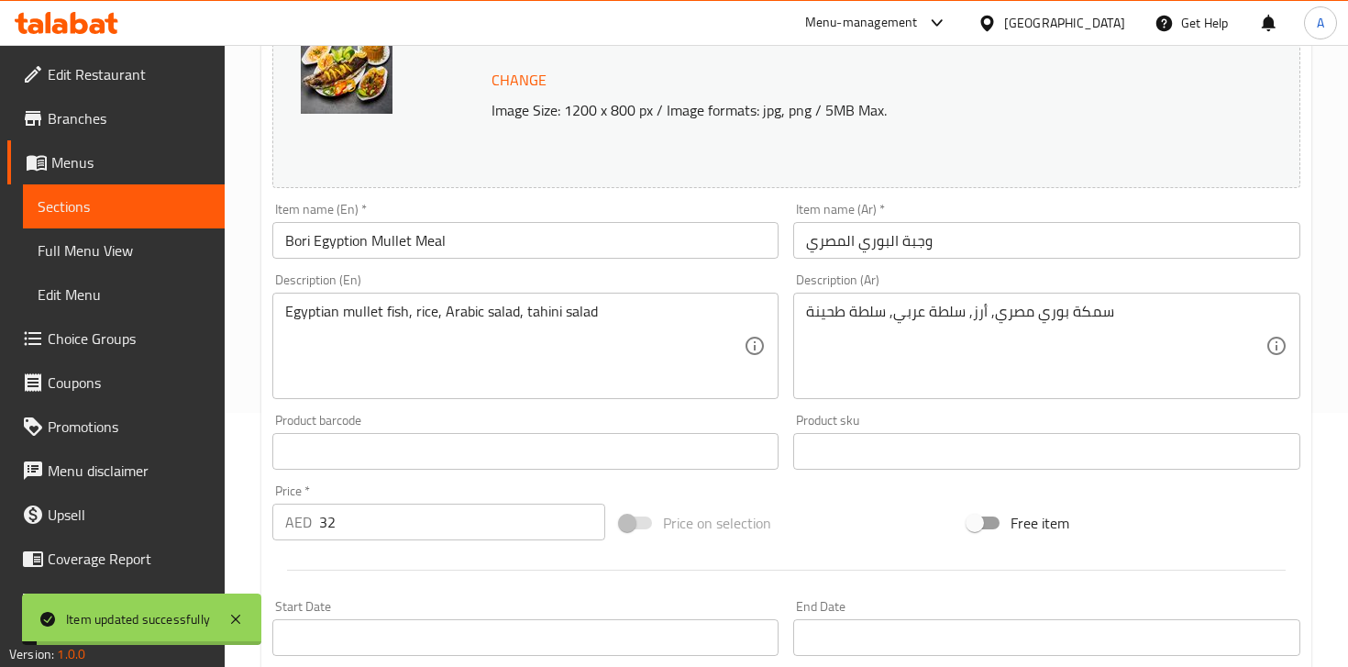
scroll to position [0, 0]
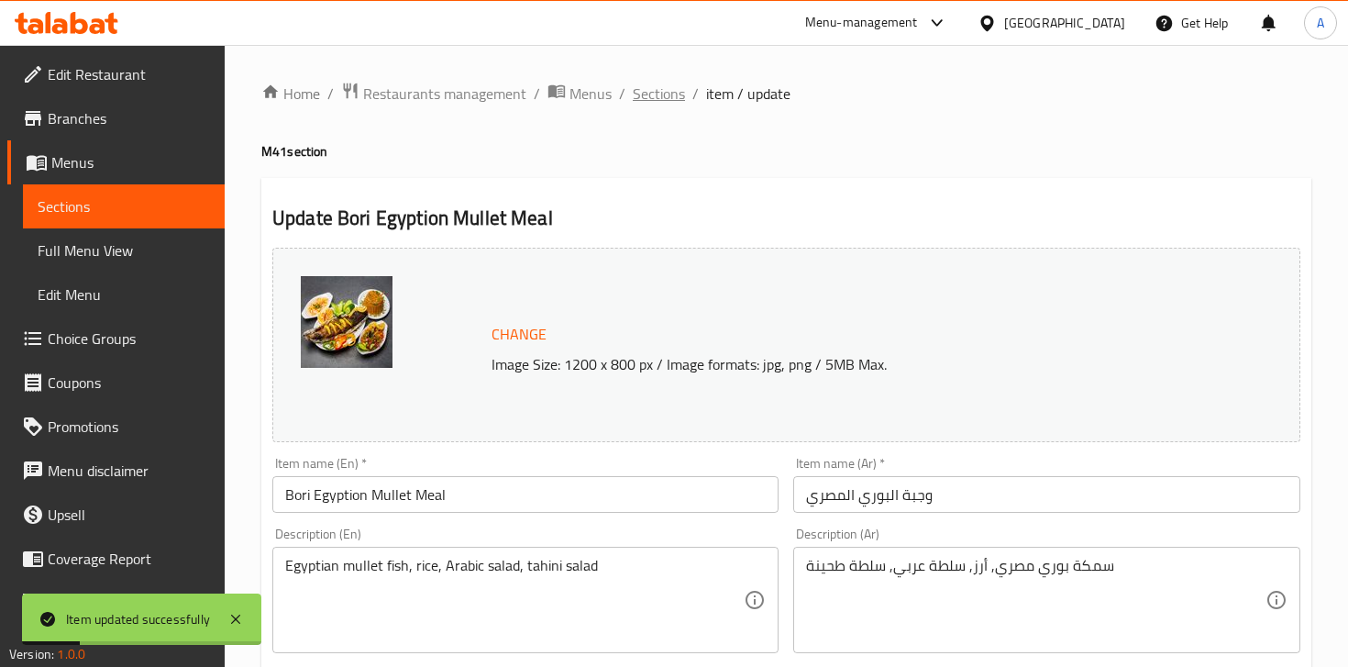
click at [662, 96] on span "Sections" at bounding box center [659, 94] width 52 height 22
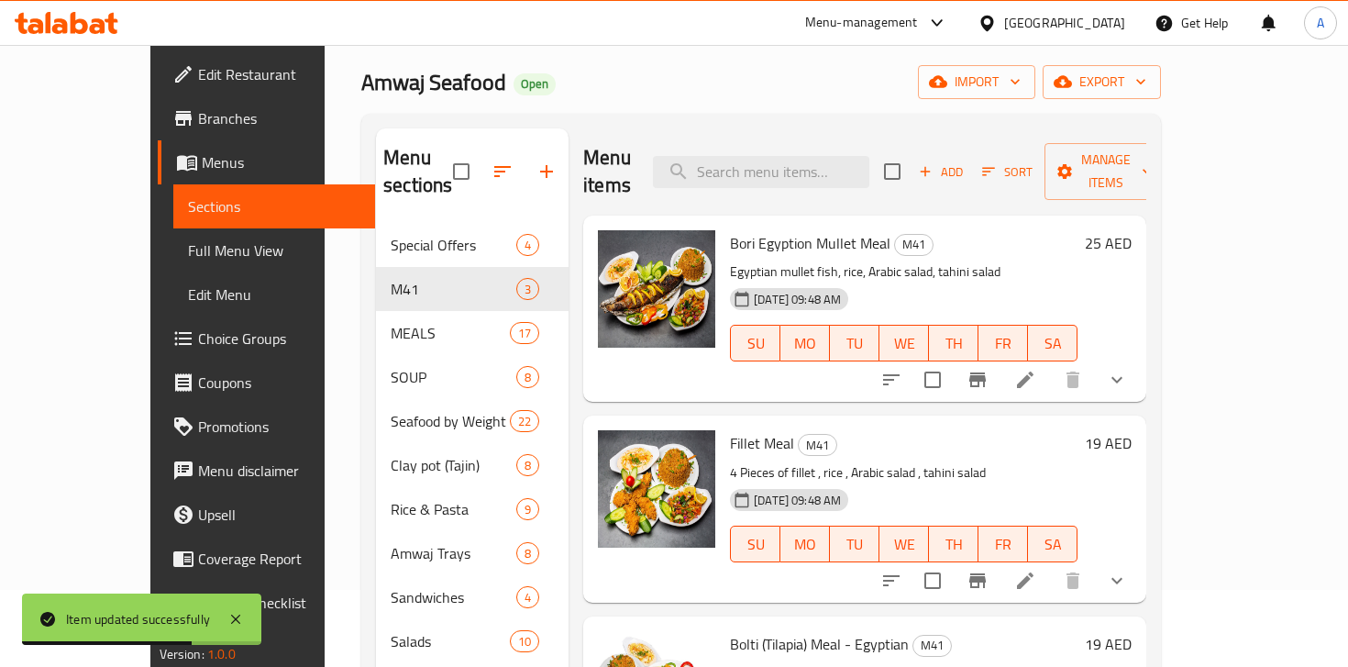
scroll to position [68, 0]
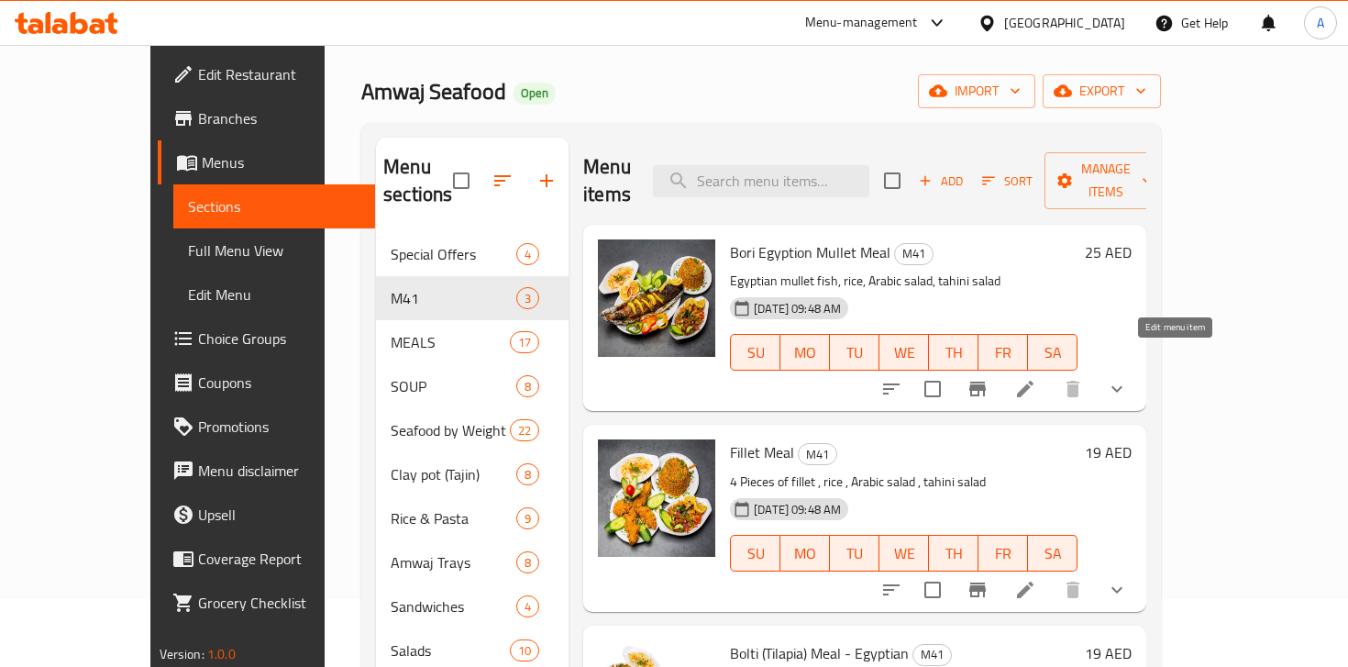
click at [1034, 381] on icon at bounding box center [1025, 389] width 17 height 17
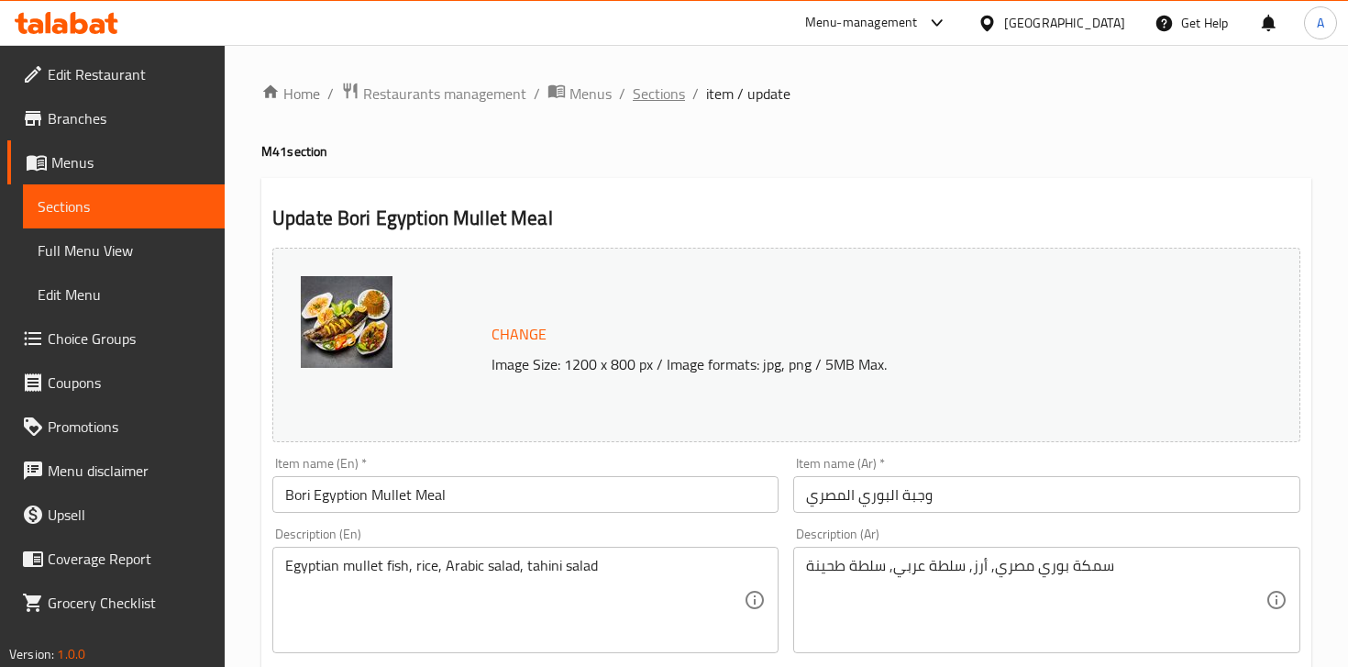
click at [650, 92] on span "Sections" at bounding box center [659, 94] width 52 height 22
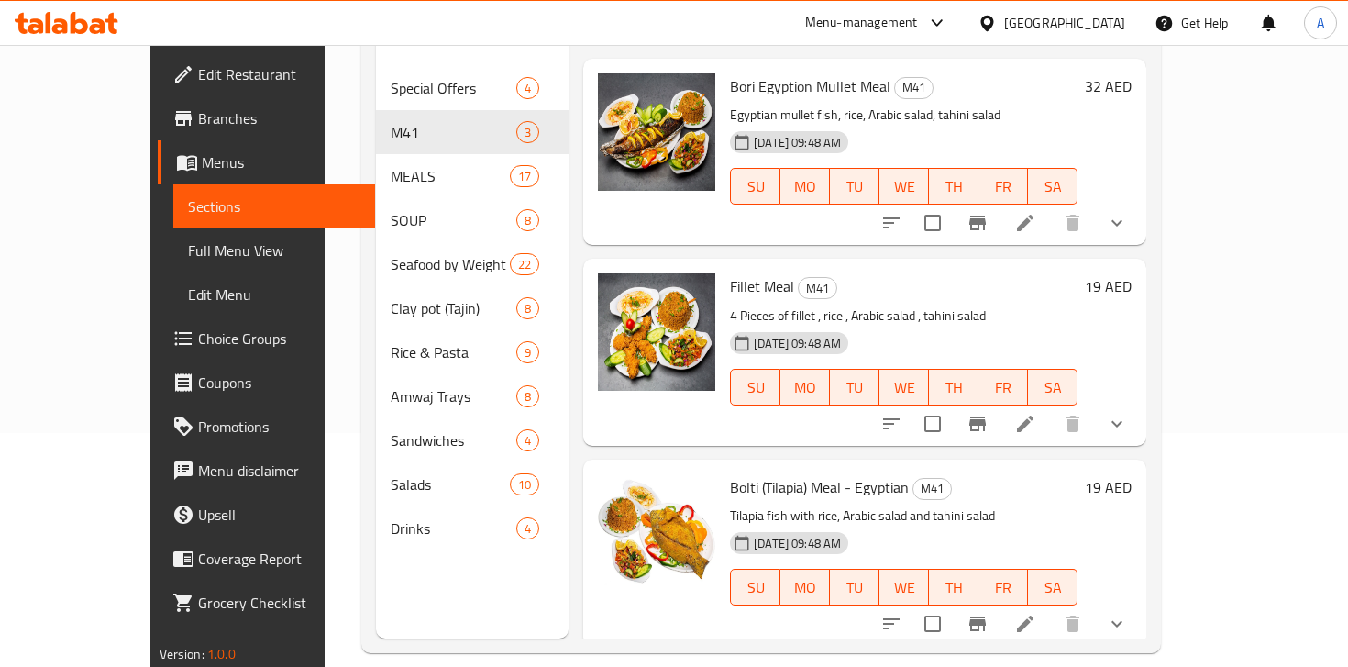
scroll to position [245, 0]
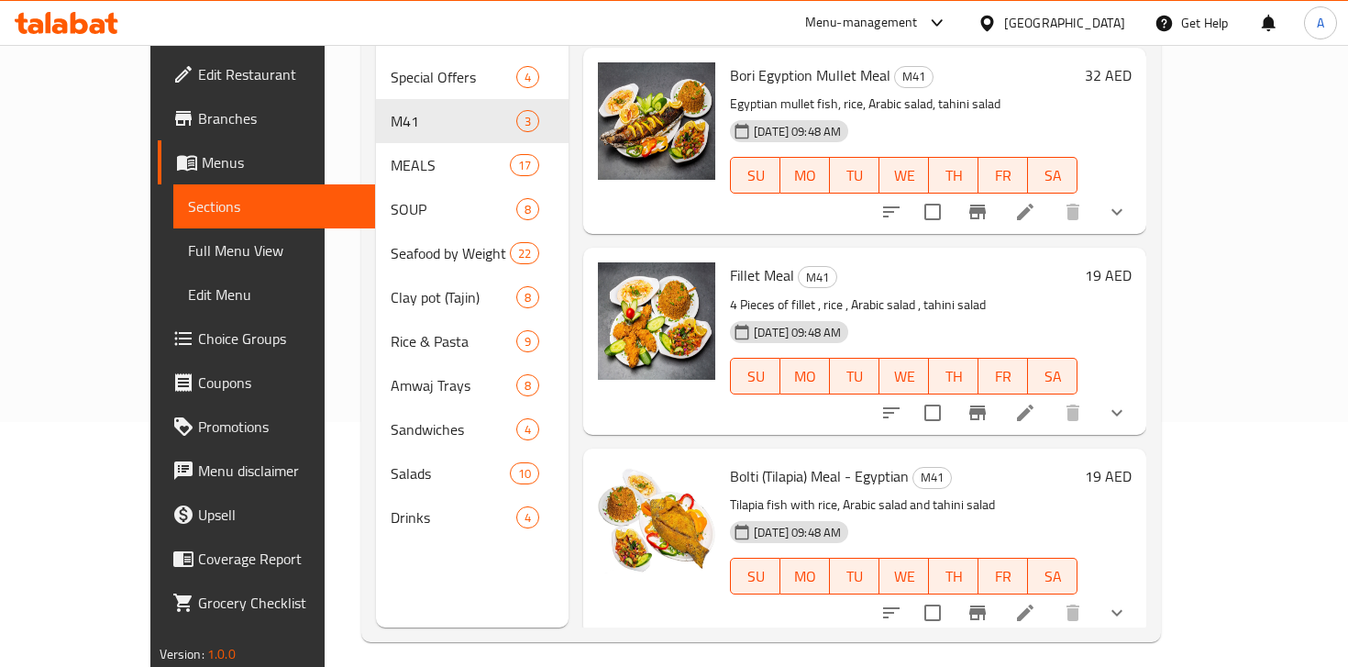
click at [1051, 398] on li at bounding box center [1025, 412] width 51 height 33
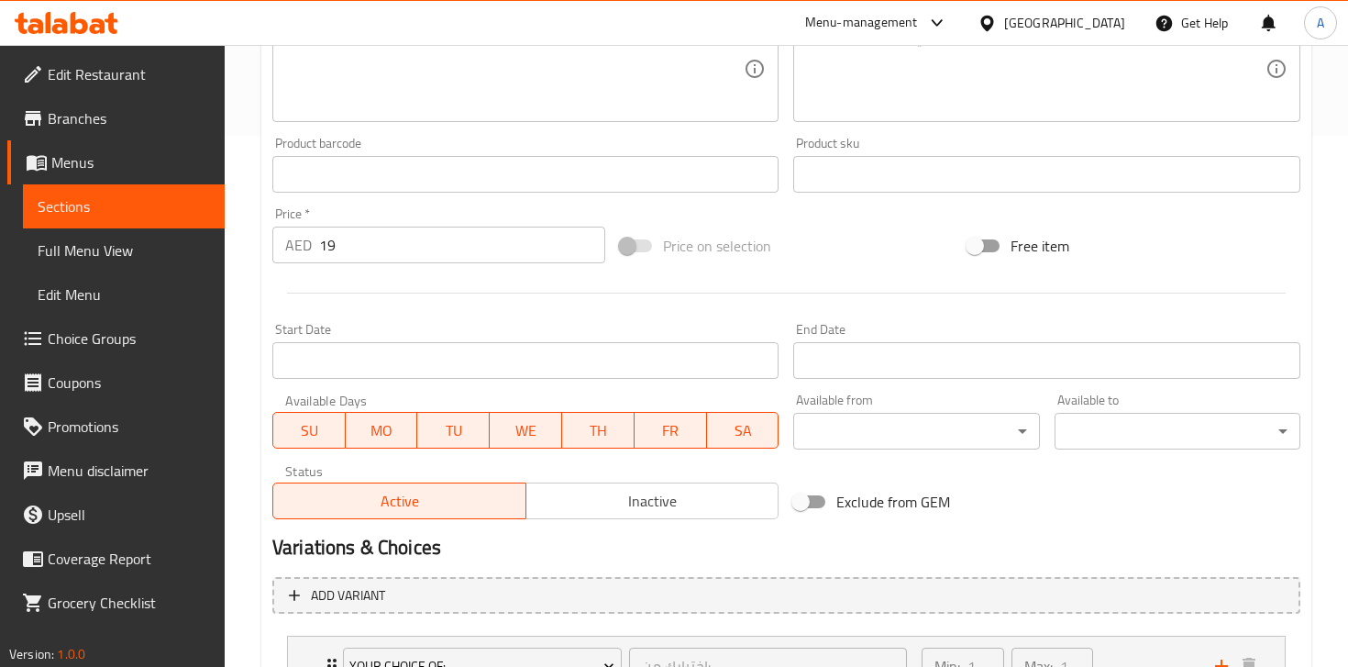
scroll to position [559, 0]
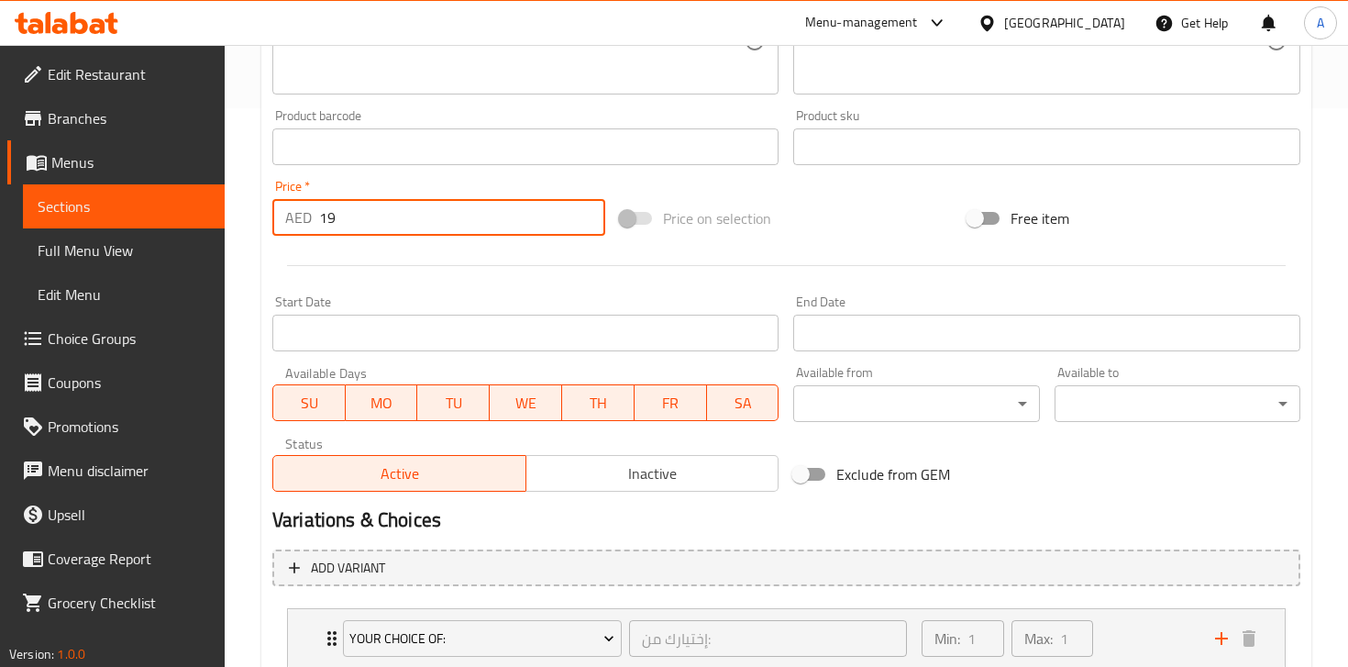
click at [396, 228] on input "19" at bounding box center [462, 217] width 286 height 37
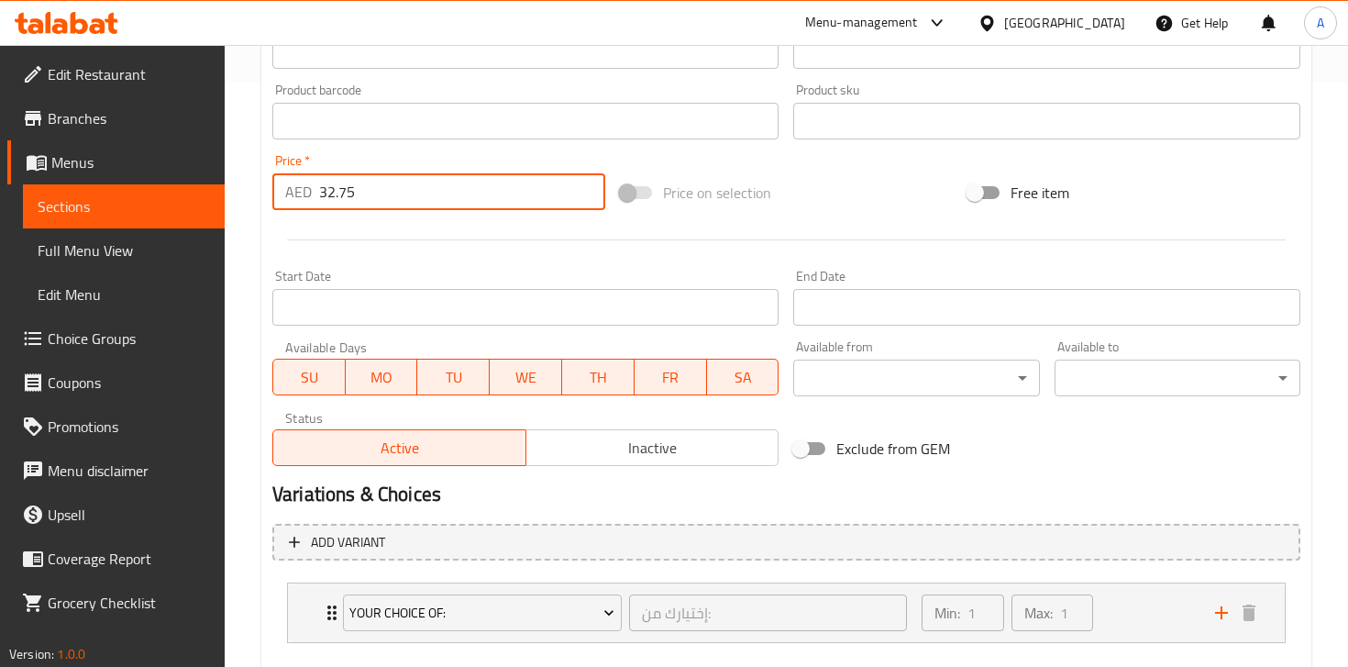
scroll to position [582, 0]
type input "3"
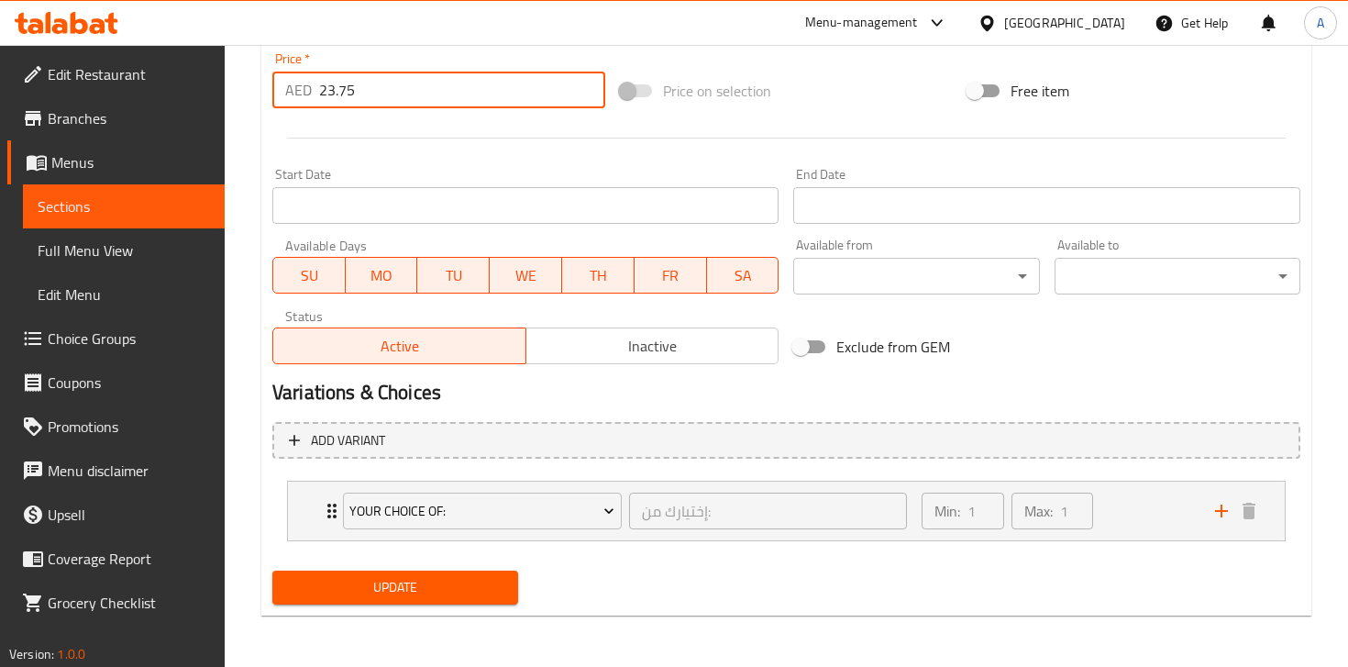
type input "23.75"
click at [382, 599] on button "Update" at bounding box center [395, 587] width 246 height 34
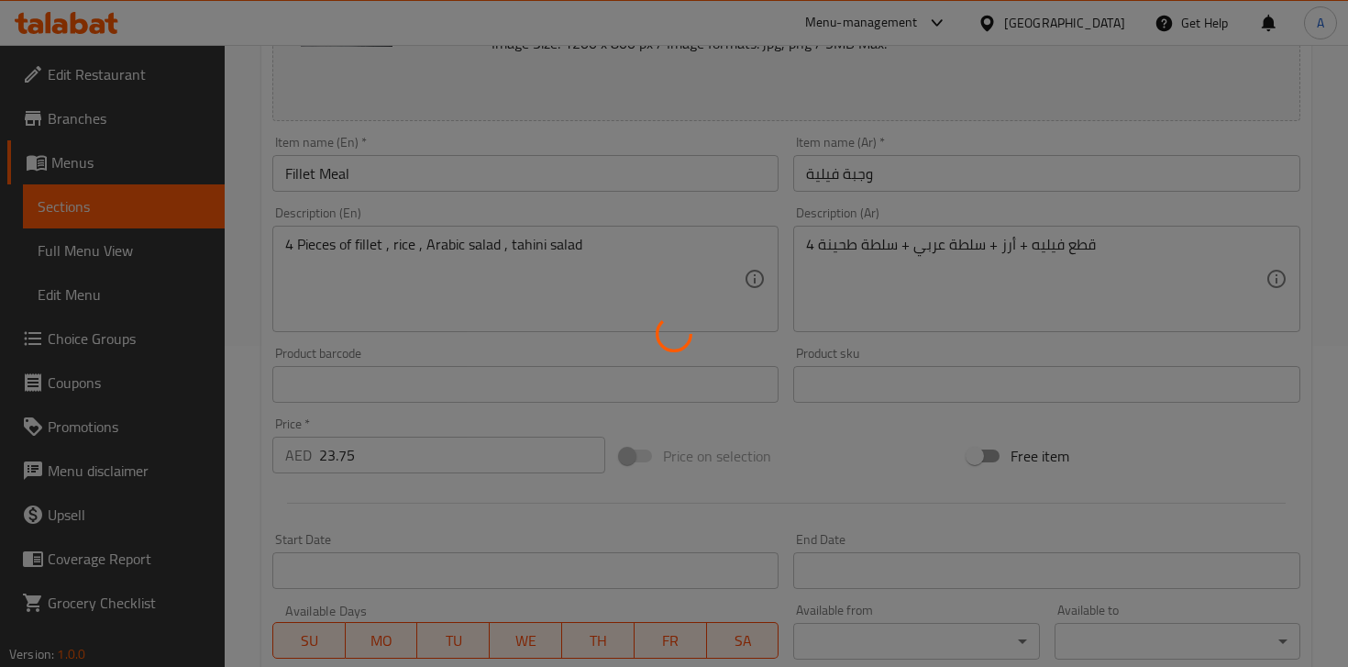
scroll to position [0, 0]
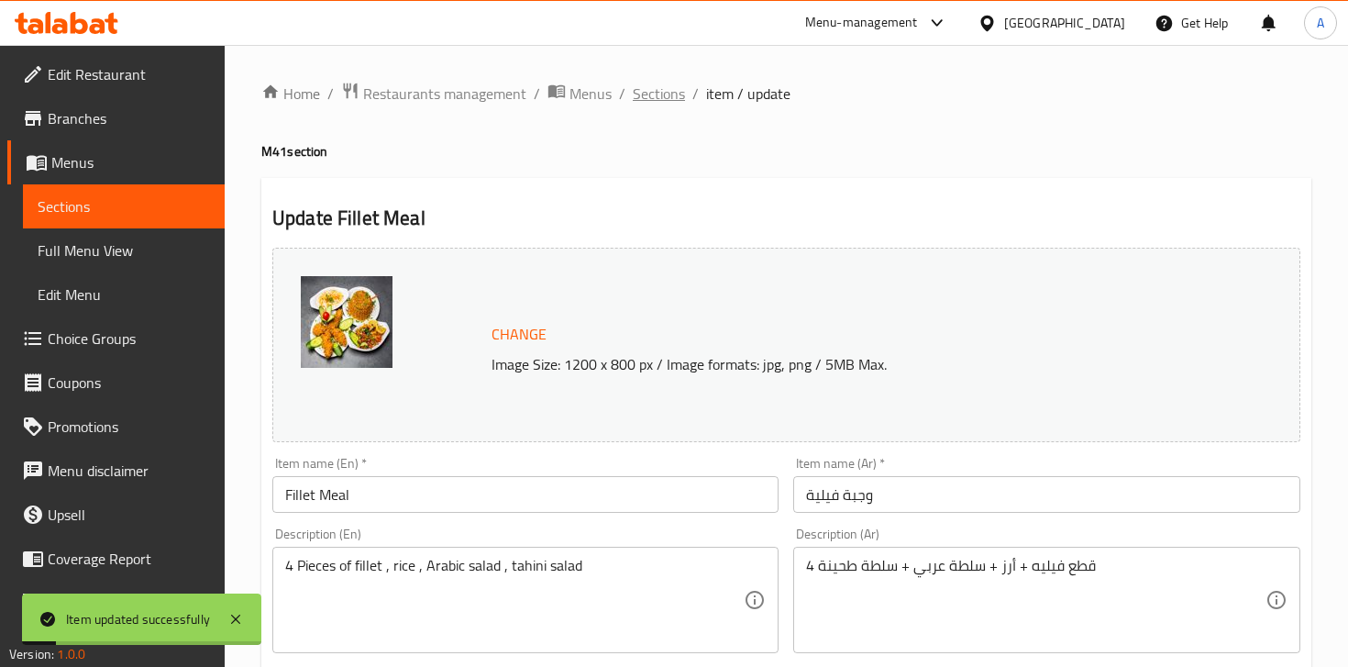
click at [663, 102] on span "Sections" at bounding box center [659, 94] width 52 height 22
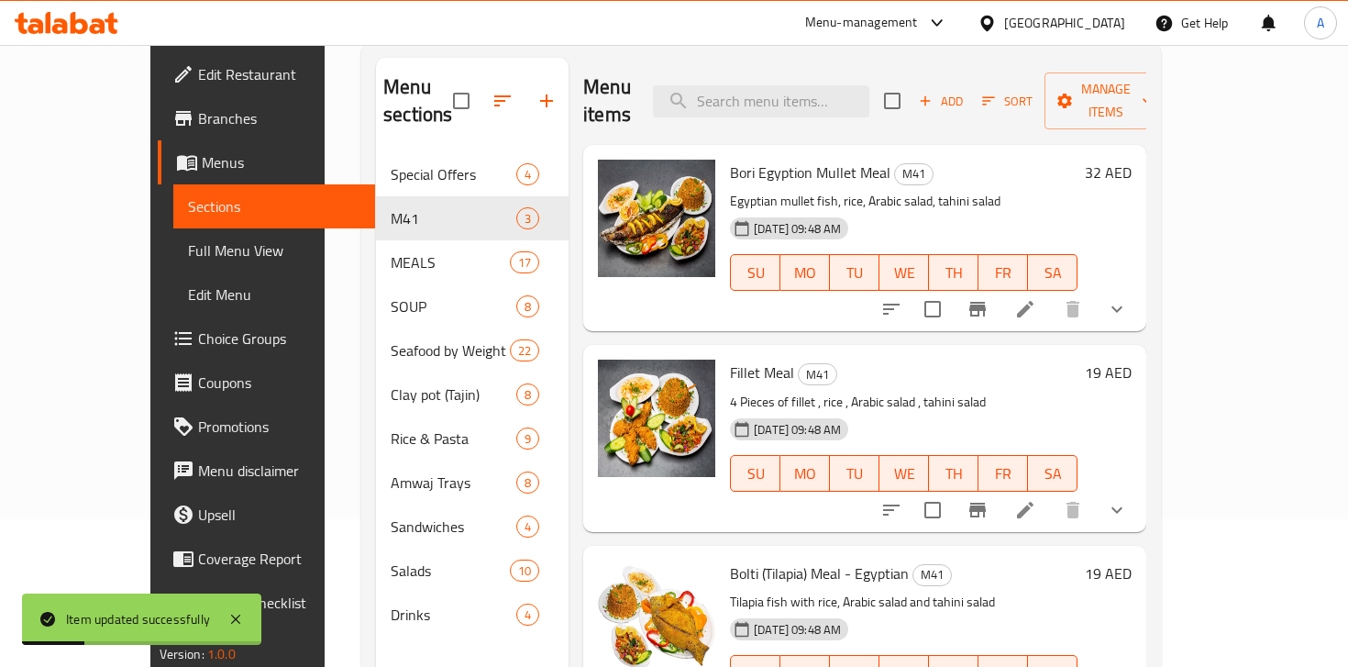
scroll to position [257, 0]
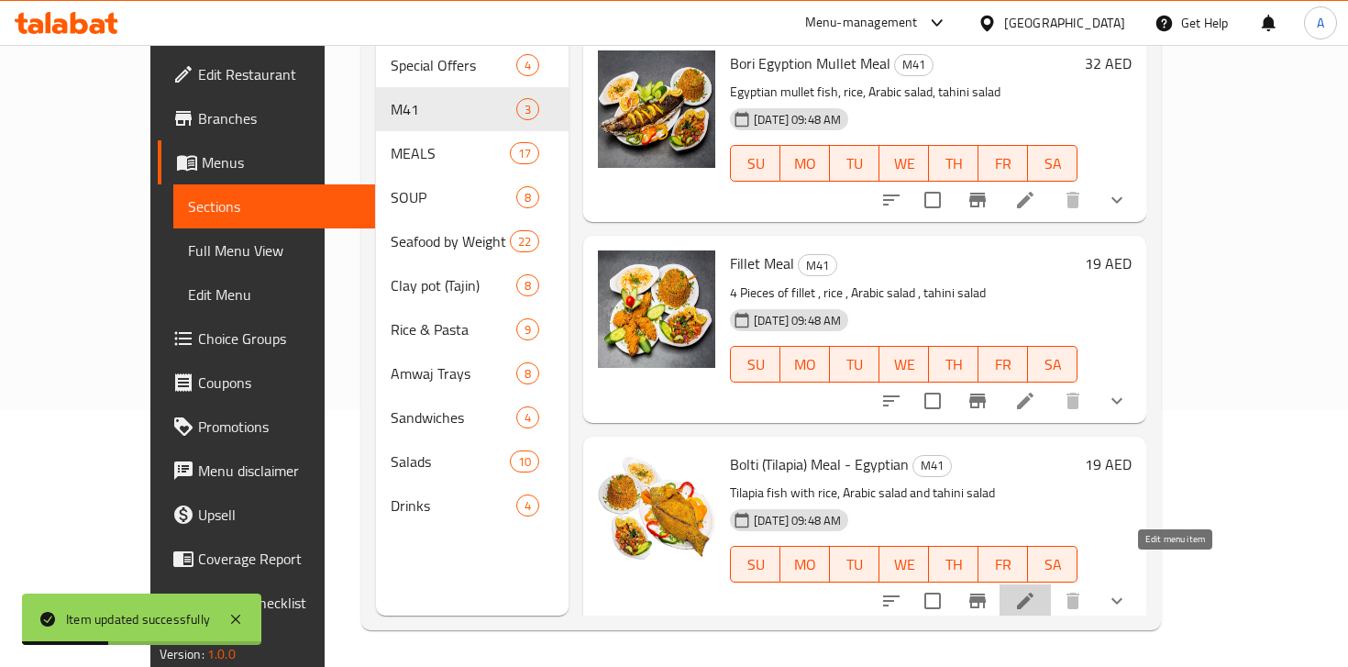
click at [1036, 590] on icon at bounding box center [1025, 601] width 22 height 22
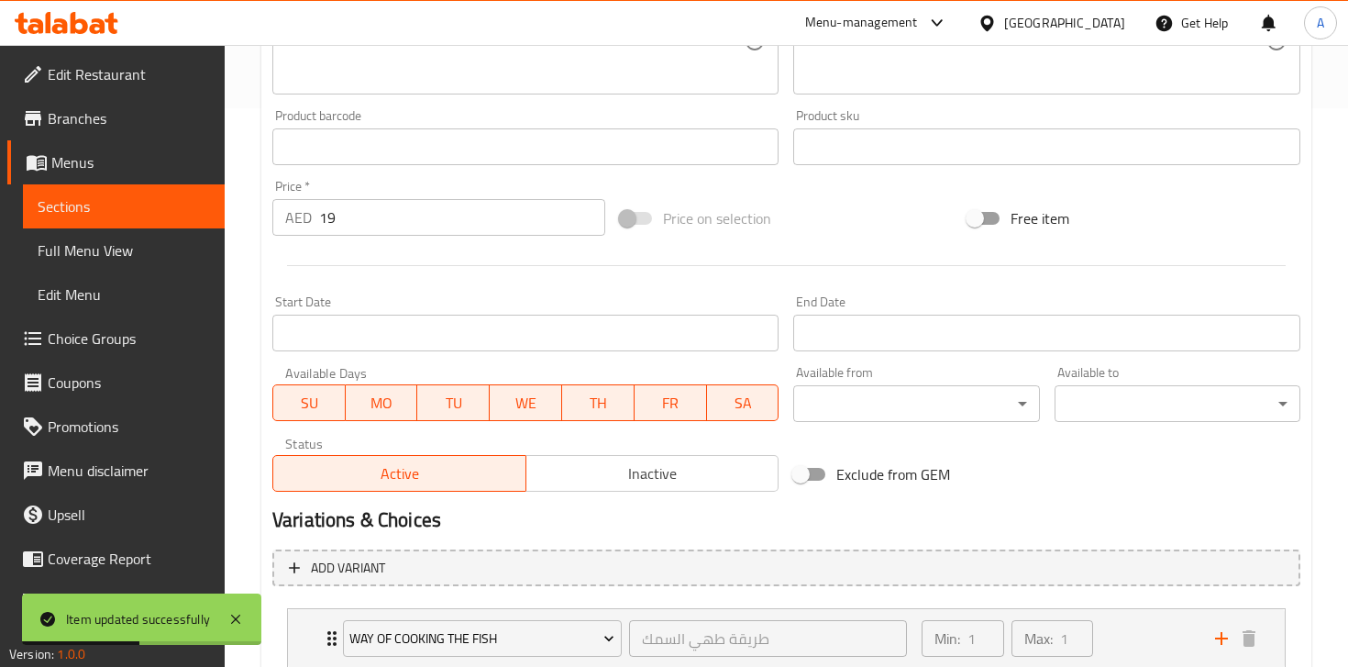
scroll to position [660, 0]
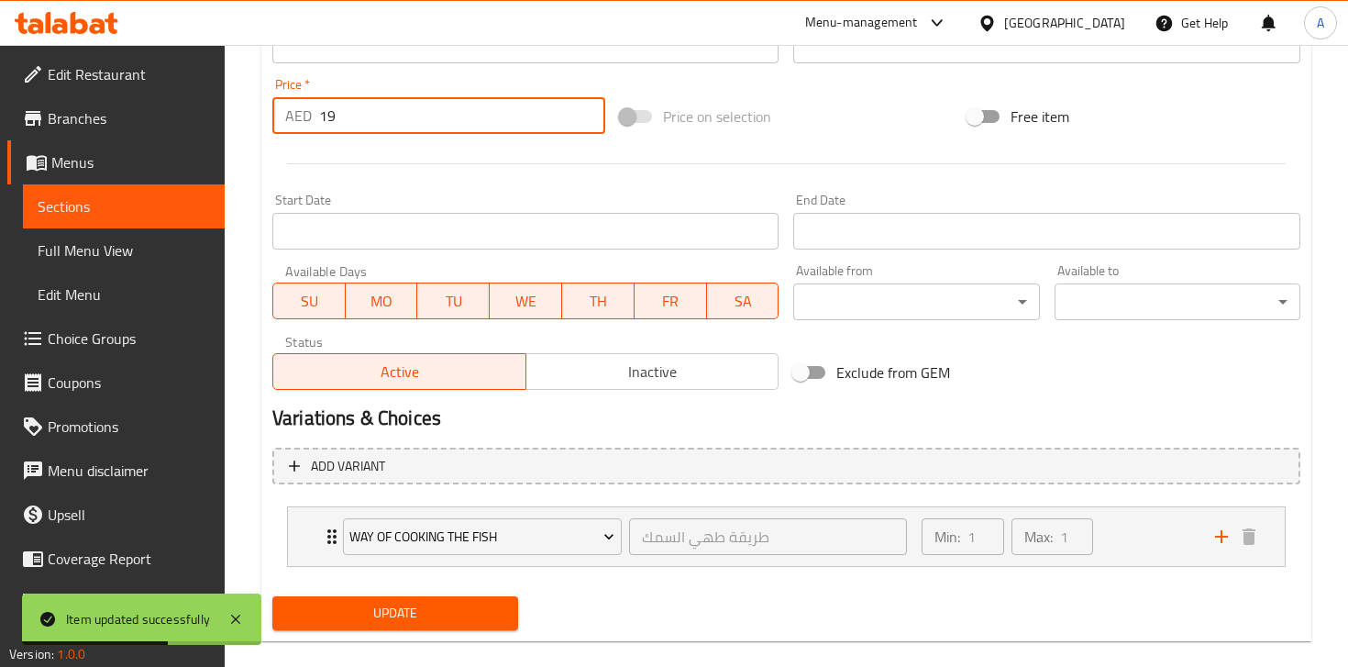
click at [352, 131] on input "19" at bounding box center [462, 115] width 286 height 37
type input "23.75"
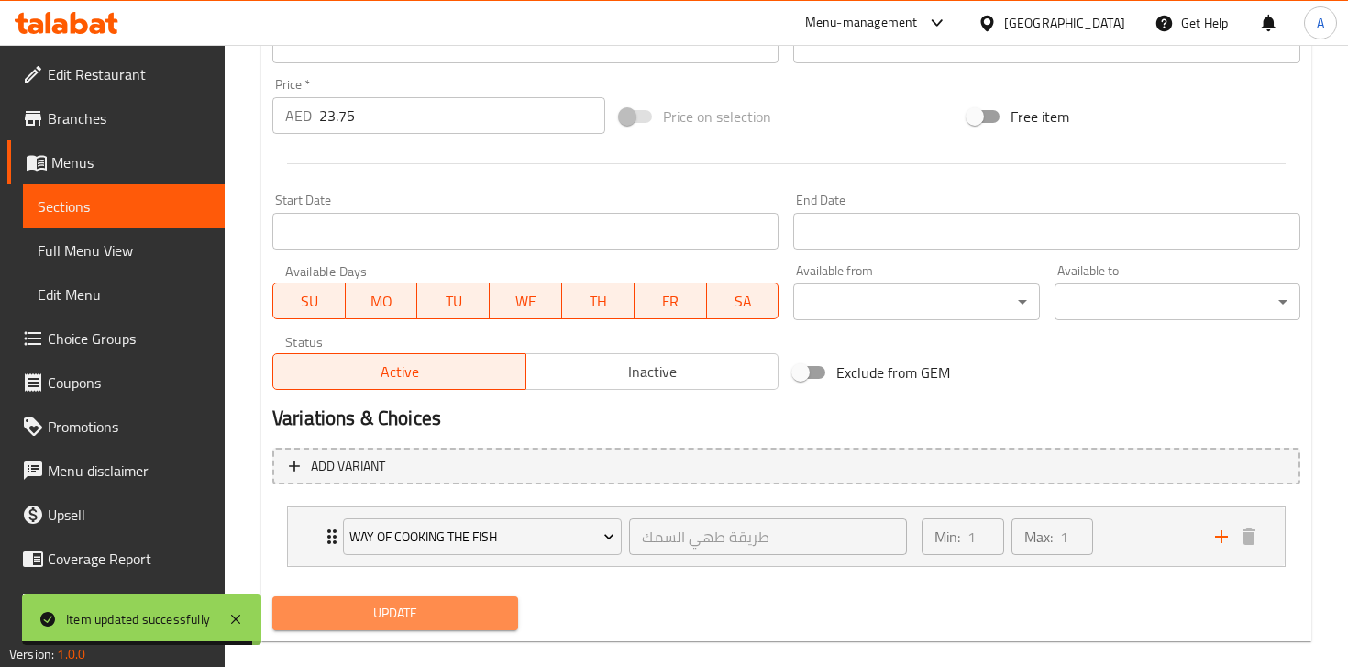
click at [414, 602] on span "Update" at bounding box center [395, 613] width 216 height 23
